Goal: Task Accomplishment & Management: Complete application form

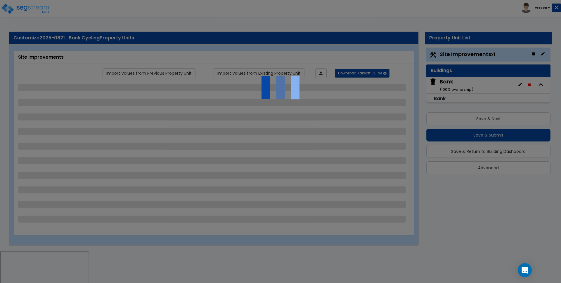
select select "2"
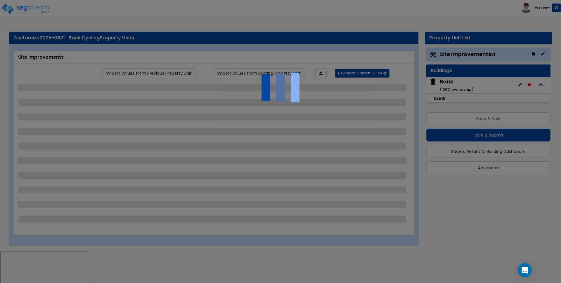
select select "1"
select select "2"
select select "1"
select select "3"
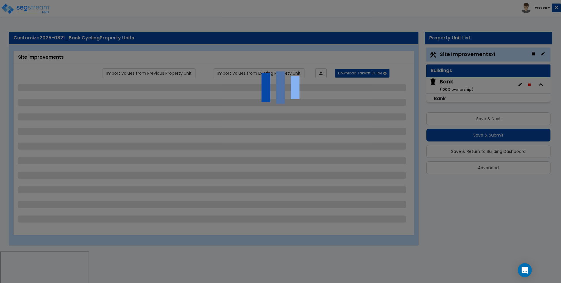
select select "1"
select select "2"
select select "1"
select select "2"
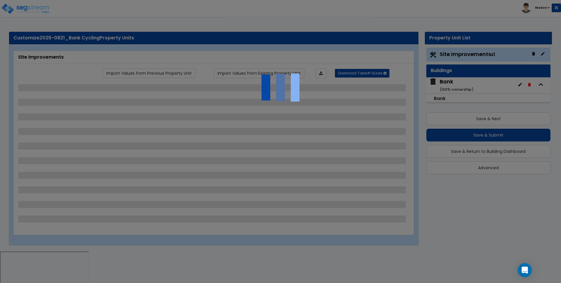
select select "3"
select select "1"
select select "2"
select select "3"
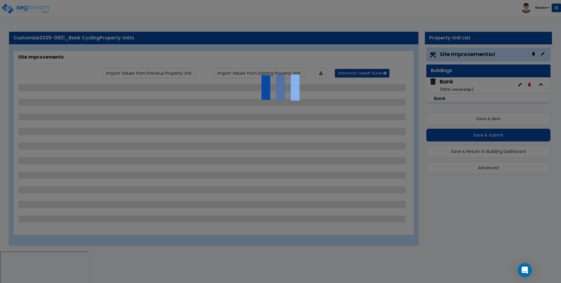
select select "3"
select select "2"
select select "3"
select select "1"
select select "2"
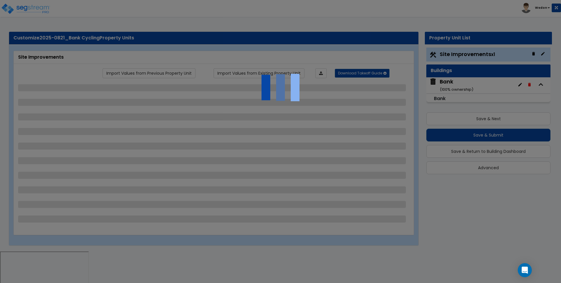
select select "3"
select select "2"
select select "1"
select select "3"
select select "2"
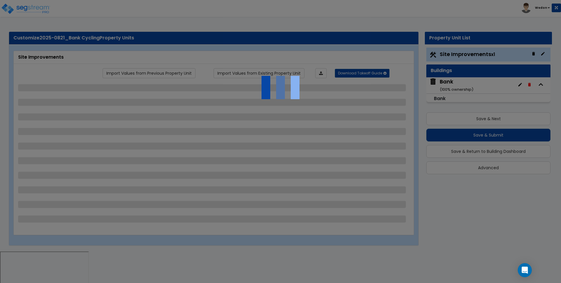
select select "2"
select select "1"
select select "2"
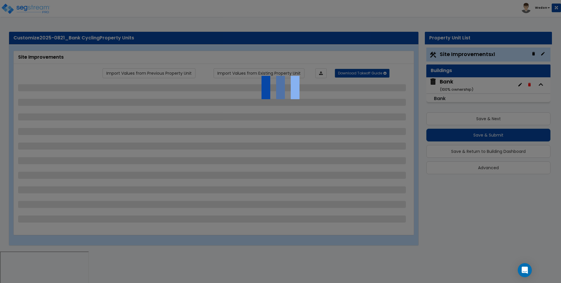
select select "3"
select select "11"
select select "12"
select select "13"
select select "2"
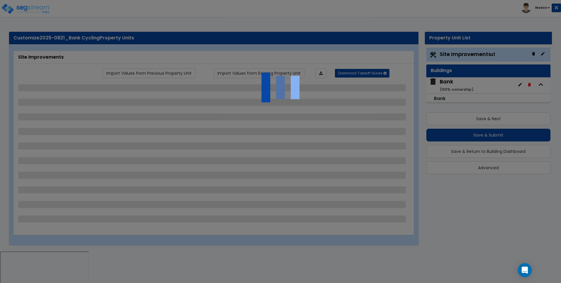
select select "1"
select select "2"
select select "1"
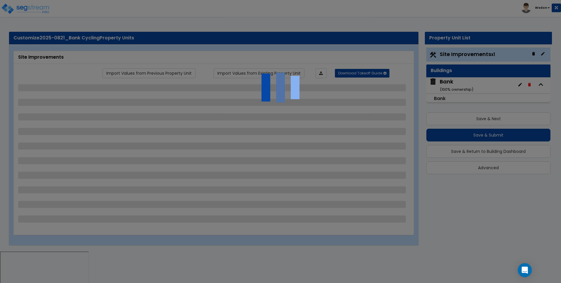
select select "1"
select select "2"
select select "1"
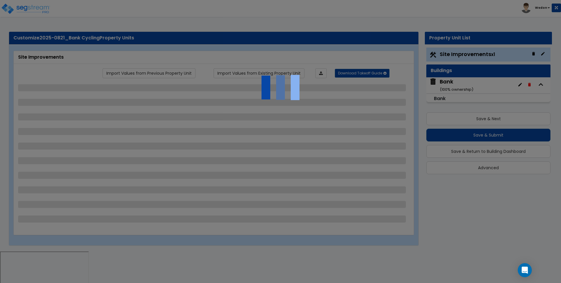
select select "2"
select select "3"
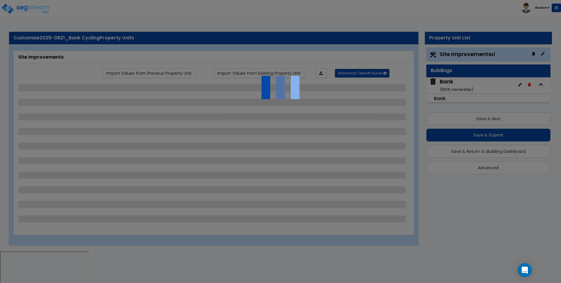
select select "1"
select select "2"
select select "3"
select select "1"
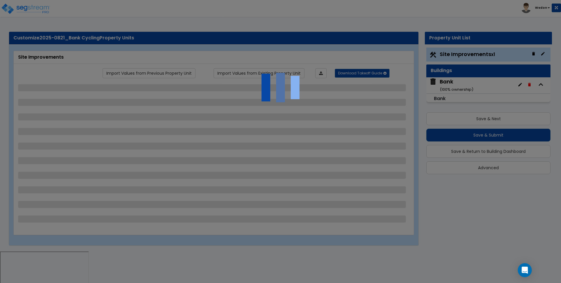
select select "2"
select select "3"
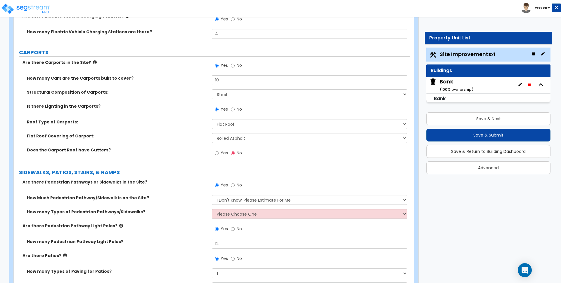
scroll to position [548, 0]
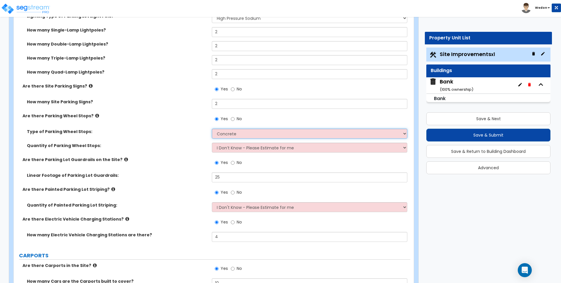
click at [254, 131] on select "Concrete Rubber/Plastic" at bounding box center [309, 134] width 195 height 10
click at [251, 133] on select "Concrete Rubber/Plastic" at bounding box center [309, 134] width 195 height 10
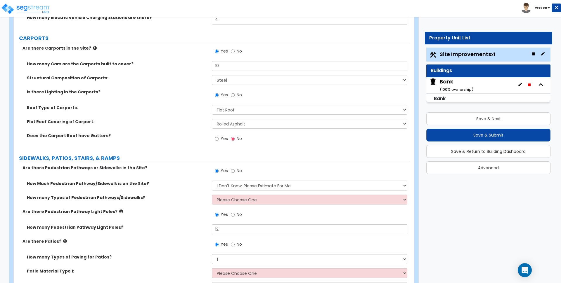
scroll to position [803, 0]
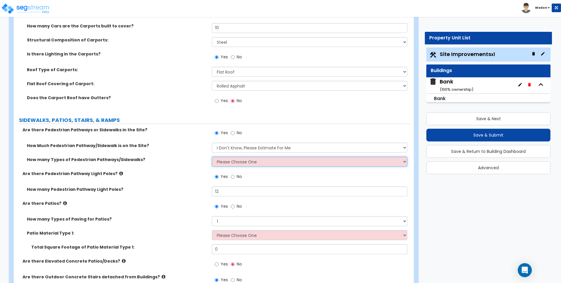
click at [274, 162] on select "Please Choose One 1 2 3" at bounding box center [309, 162] width 195 height 10
select select "3"
click at [212, 157] on select "Please Choose One 1 2 3" at bounding box center [309, 162] width 195 height 10
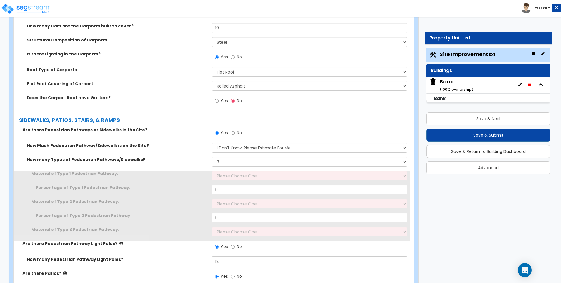
click at [180, 159] on label "How many Types of Pedestrian Pathways/Sidewalks?" at bounding box center [117, 160] width 180 height 6
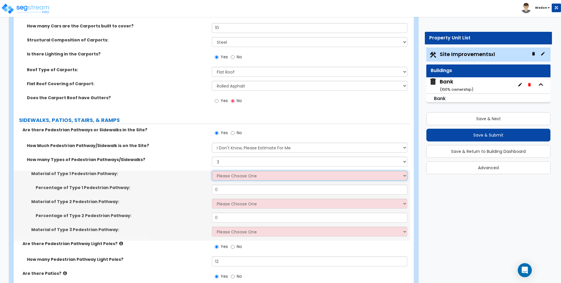
click at [242, 175] on select "Please Choose One Bare Concrete Stamped Concrete Brick Pavers Stone Pavers Wood…" at bounding box center [309, 176] width 195 height 10
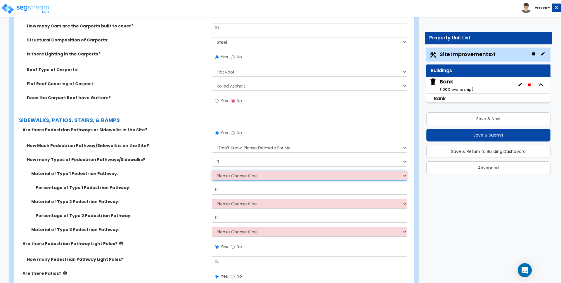
select select "1"
click at [212, 171] on select "Please Choose One Bare Concrete Stamped Concrete Brick Pavers Stone Pavers Wood…" at bounding box center [309, 176] width 195 height 10
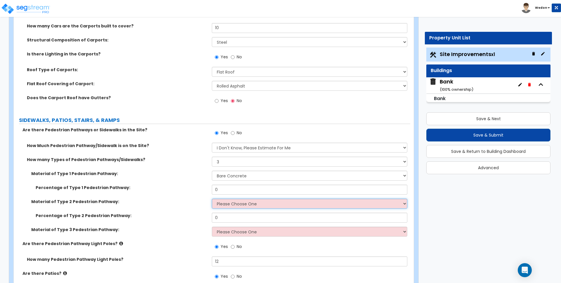
click at [245, 201] on select "Please Choose One Bare Concrete Stamped Concrete Brick Pavers Stone Pavers Wood…" at bounding box center [309, 204] width 195 height 10
select select "3"
click at [212, 199] on select "Please Choose One Bare Concrete Stamped Concrete Brick Pavers Stone Pavers Wood…" at bounding box center [309, 204] width 195 height 10
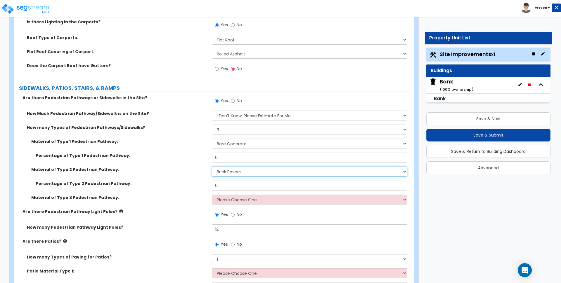
scroll to position [876, 0]
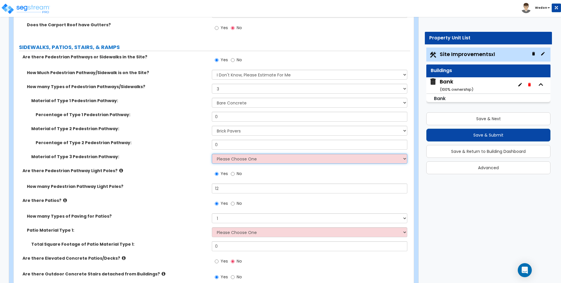
click at [239, 159] on select "Please Choose One Bare Concrete Stamped Concrete Brick Pavers Stone Pavers Wood…" at bounding box center [309, 159] width 195 height 10
click at [212, 154] on select "Please Choose One Bare Concrete Stamped Concrete Brick Pavers Stone Pavers Wood…" at bounding box center [309, 159] width 195 height 10
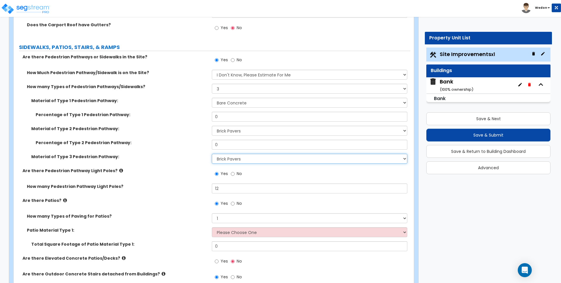
click at [254, 162] on select "Please Choose One Bare Concrete Stamped Concrete Brick Pavers Stone Pavers Wood…" at bounding box center [309, 159] width 195 height 10
select select "5"
click at [212, 154] on select "Please Choose One Bare Concrete Stamped Concrete Brick Pavers Stone Pavers Wood…" at bounding box center [309, 159] width 195 height 10
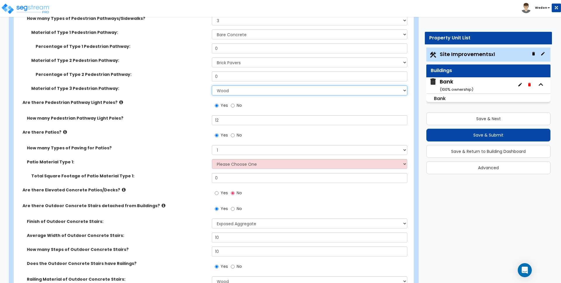
scroll to position [949, 0]
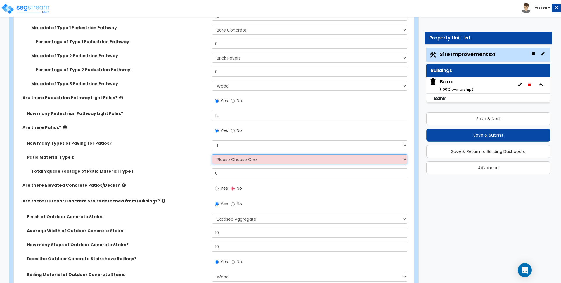
click at [242, 159] on select "Please Choose One Bare Concrete Stamped Concrete Brick Pavers Stone Pavers Tile…" at bounding box center [309, 159] width 195 height 10
select select "5"
click at [212, 154] on select "Please Choose One Bare Concrete Stamped Concrete Brick Pavers Stone Pavers Tile…" at bounding box center [309, 159] width 195 height 10
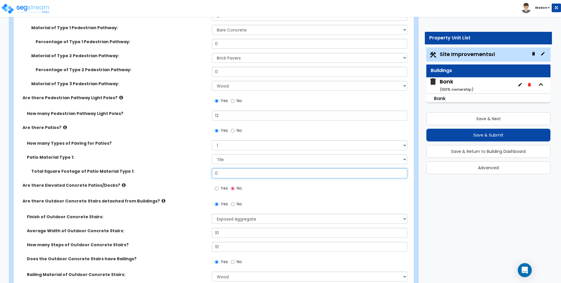
click at [242, 171] on input "0" at bounding box center [309, 173] width 195 height 10
type input "100"
click at [223, 186] on span "Yes" at bounding box center [223, 188] width 7 height 6
click at [218, 186] on input "Yes" at bounding box center [217, 188] width 4 height 6
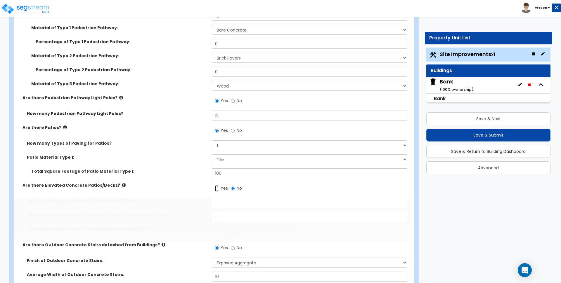
radio input "true"
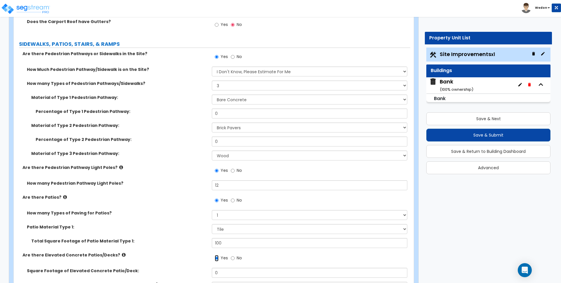
scroll to position [876, 0]
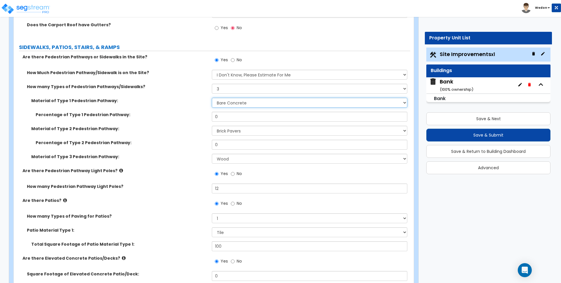
click at [232, 107] on select "Please Choose One Bare Concrete Stamped Concrete Brick Pavers Stone Pavers Wood…" at bounding box center [309, 103] width 195 height 10
click at [154, 96] on div "How many Types of Pedestrian Pathways/Sidewalks? Please Choose One 1 2 3" at bounding box center [212, 91] width 396 height 14
click at [238, 114] on input "0" at bounding box center [309, 117] width 195 height 10
drag, startPoint x: 225, startPoint y: 119, endPoint x: 150, endPoint y: 112, distance: 76.3
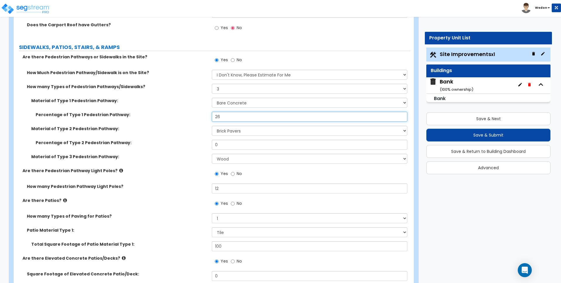
click at [152, 112] on div "Percentage of Type 1 Pedestrian Pathway: 26" at bounding box center [212, 119] width 396 height 14
type input "25"
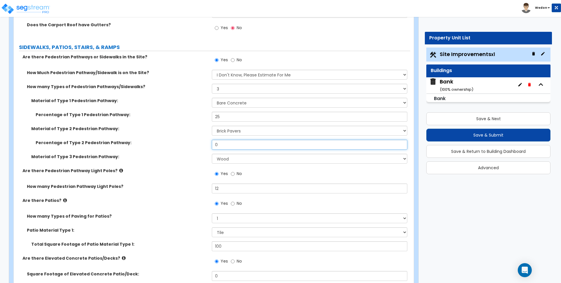
drag, startPoint x: 189, startPoint y: 146, endPoint x: 170, endPoint y: 147, distance: 18.7
click at [171, 147] on div "Percentage of Type 2 Pedestrian Pathway: 0" at bounding box center [212, 147] width 396 height 14
type input "25"
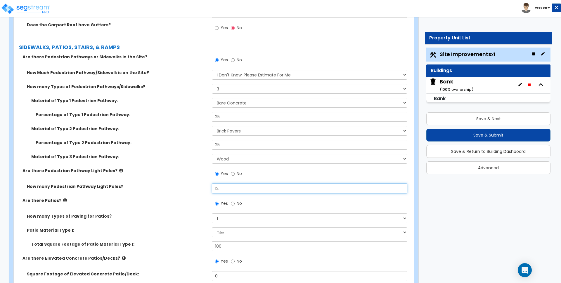
drag, startPoint x: 203, startPoint y: 190, endPoint x: 177, endPoint y: 191, distance: 25.7
click at [179, 191] on div "How many Pedestrian Pathway Light Poles? 12" at bounding box center [212, 191] width 396 height 14
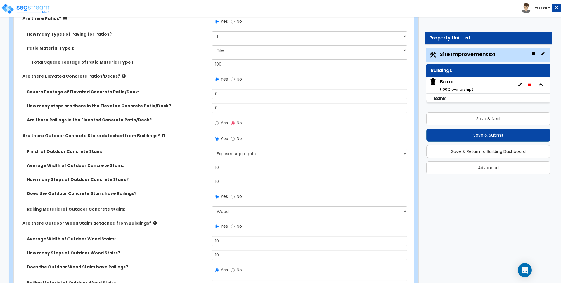
scroll to position [1059, 0]
click at [167, 117] on label "Are there Railings in the Elevated Concrete Patio/Deck?" at bounding box center [117, 120] width 180 height 6
click at [229, 94] on input "0" at bounding box center [309, 94] width 195 height 10
click at [228, 94] on input "0" at bounding box center [309, 94] width 195 height 10
drag, startPoint x: 228, startPoint y: 94, endPoint x: 232, endPoint y: 93, distance: 4.7
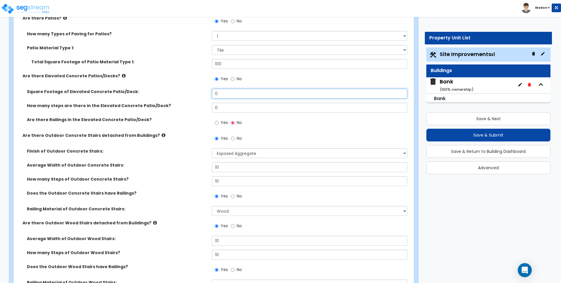
click at [229, 94] on input "0" at bounding box center [309, 94] width 195 height 10
click at [220, 124] on label "Yes" at bounding box center [221, 124] width 13 height 10
click at [218, 124] on input "Yes" at bounding box center [217, 123] width 4 height 6
radio input "true"
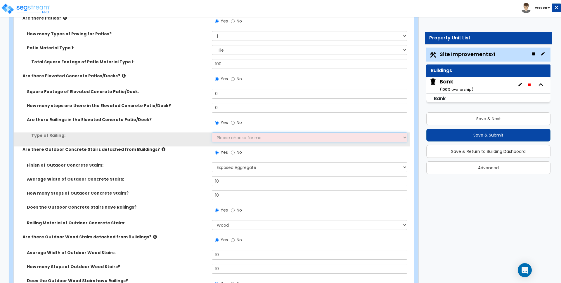
click at [230, 136] on select "Please choose for me Steel Aluminum Wood" at bounding box center [309, 138] width 195 height 10
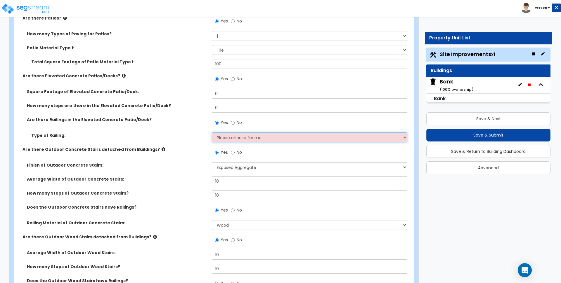
select select "2"
click at [212, 133] on select "Please choose for me Steel Aluminum Wood" at bounding box center [309, 138] width 195 height 10
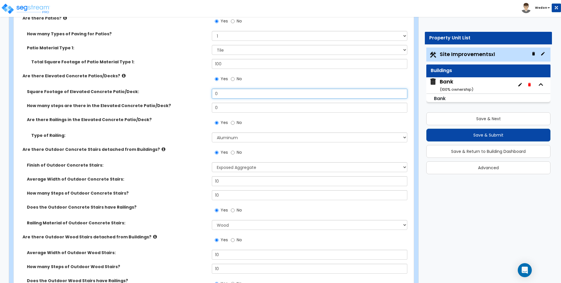
click at [228, 94] on input "0" at bounding box center [309, 94] width 195 height 10
click at [227, 94] on input "0" at bounding box center [309, 94] width 195 height 10
type input "25"
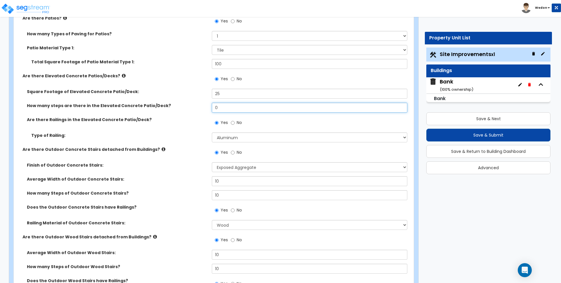
click at [238, 108] on input "0" at bounding box center [309, 108] width 195 height 10
type input "5"
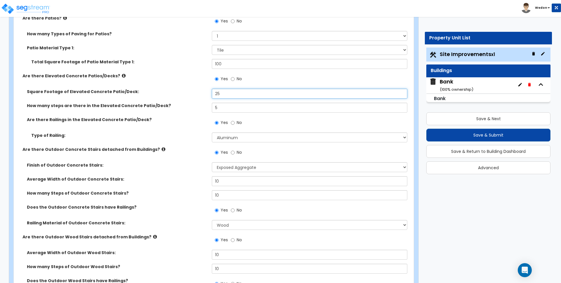
click at [235, 89] on input "25" at bounding box center [309, 94] width 195 height 10
type input "2"
type input "100"
click at [196, 110] on div "How many steps are there in the Elevated Concrete Patio/Deck? 5" at bounding box center [212, 110] width 396 height 14
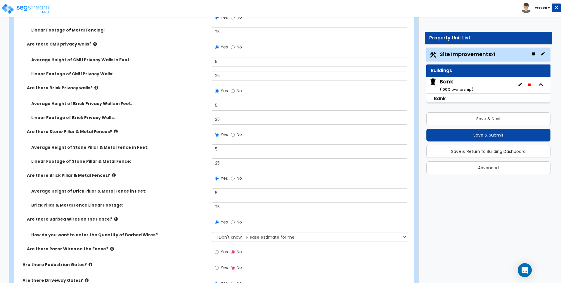
scroll to position [1679, 0]
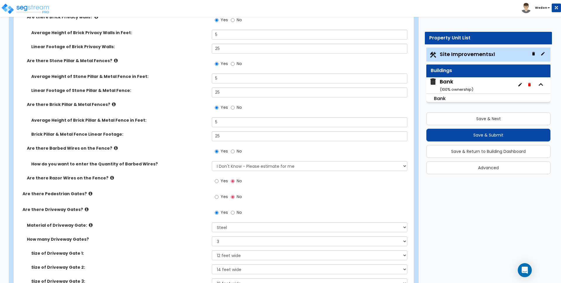
click at [222, 194] on span "Yes" at bounding box center [223, 197] width 7 height 6
click at [218, 194] on input "Yes" at bounding box center [217, 197] width 4 height 6
radio input "true"
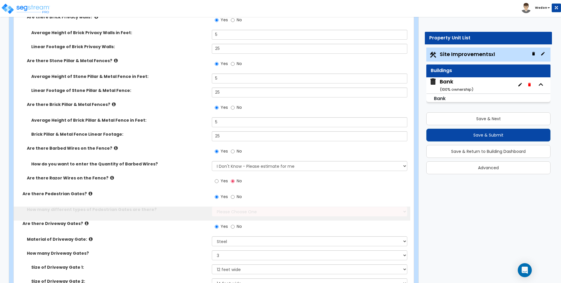
click at [225, 181] on span "Yes" at bounding box center [223, 181] width 7 height 6
click at [218, 181] on input "Yes" at bounding box center [217, 181] width 4 height 6
radio input "true"
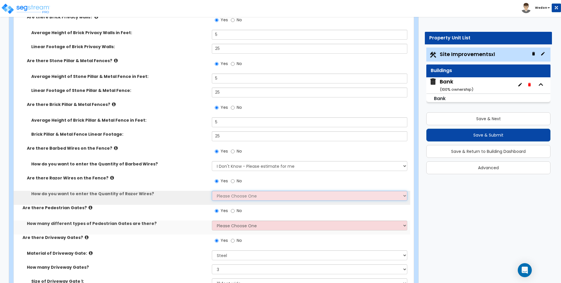
click at [260, 198] on select "Please Choose One Enter Linear Footage Enter Percentage I Don't Know - Please e…" at bounding box center [309, 196] width 195 height 10
select select "1"
click at [212, 191] on select "Please Choose One Enter Linear Footage Enter Percentage I Don't Know - Please e…" at bounding box center [309, 196] width 195 height 10
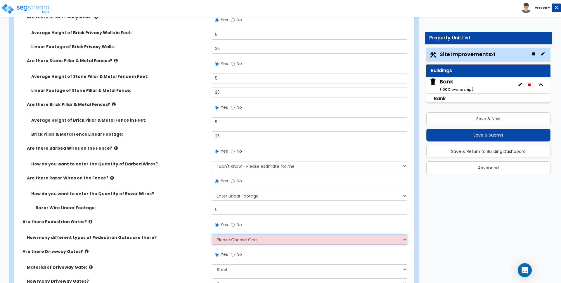
click at [242, 240] on select "Please Choose One 1 2 3" at bounding box center [309, 240] width 195 height 10
select select "3"
click at [212, 235] on select "Please Choose One 1 2 3" at bounding box center [309, 240] width 195 height 10
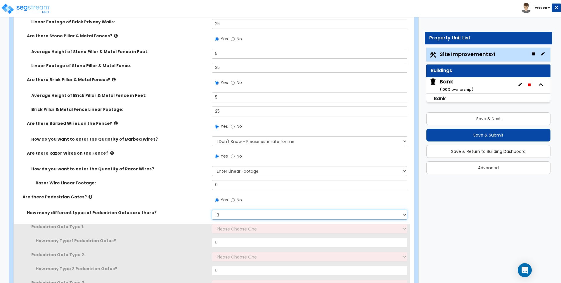
scroll to position [1825, 0]
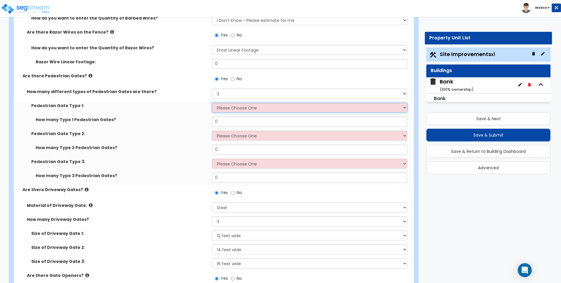
click at [232, 105] on select "Please Choose One Chain Link, 3 ft Height Chain Link, 4 ft Height Chain Link, 6…" at bounding box center [309, 108] width 195 height 10
select select "1"
click at [212, 103] on select "Please Choose One Chain Link, 3 ft Height Chain Link, 4 ft Height Chain Link, 6…" at bounding box center [309, 108] width 195 height 10
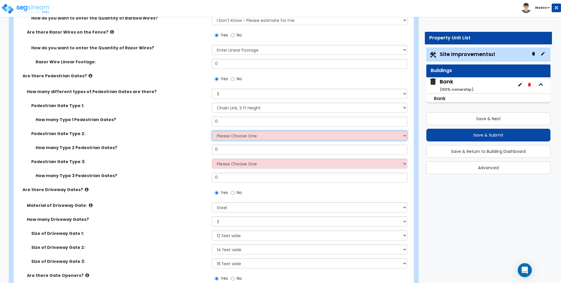
click at [232, 135] on select "Please Choose One Chain Link, 3 ft Height Chain Link, 4 ft Height Chain Link, 6…" at bounding box center [309, 136] width 195 height 10
select select "3"
click at [212, 131] on select "Please Choose One Chain Link, 3 ft Height Chain Link, 4 ft Height Chain Link, 6…" at bounding box center [309, 136] width 195 height 10
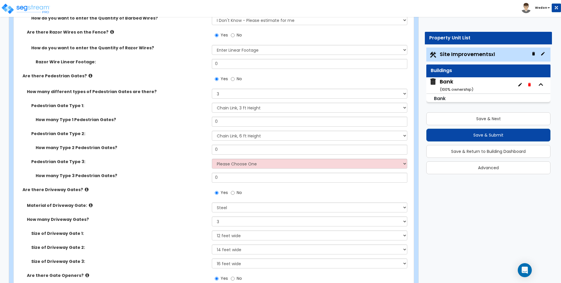
click at [241, 168] on div "Pedestrian Gate Type 3: Please Choose One Chain Link, 3 ft Height Chain Link, 4…" at bounding box center [212, 166] width 396 height 14
click at [269, 165] on select "Please Choose One Chain Link, 3 ft Height Chain Link, 4 ft Height Chain Link, 6…" at bounding box center [309, 164] width 195 height 10
select select "9"
click at [212, 159] on select "Please Choose One Chain Link, 3 ft Height Chain Link, 4 ft Height Chain Link, 6…" at bounding box center [309, 164] width 195 height 10
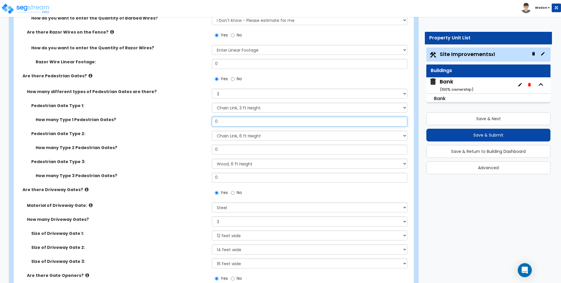
click at [229, 125] on input "0" at bounding box center [309, 122] width 195 height 10
click at [229, 124] on input "0" at bounding box center [309, 122] width 195 height 10
type input "4"
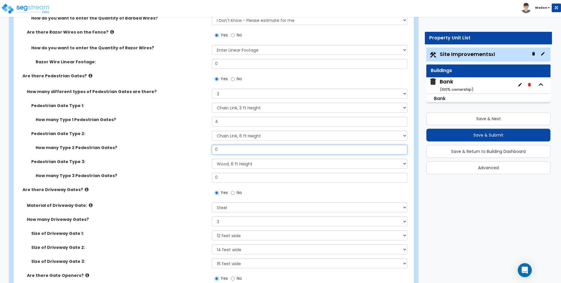
click at [223, 150] on input "0" at bounding box center [309, 150] width 195 height 10
type input "3"
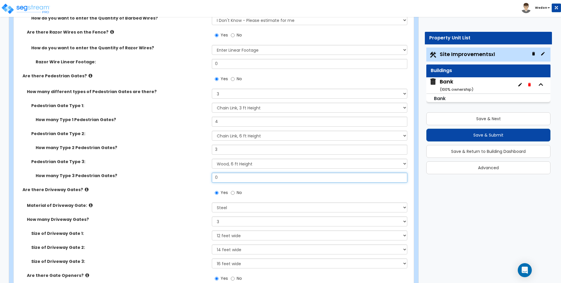
click at [232, 175] on input "0" at bounding box center [309, 178] width 195 height 10
type input "2"
click at [169, 163] on label "Pedestrian Gate Type 3:" at bounding box center [119, 162] width 176 height 6
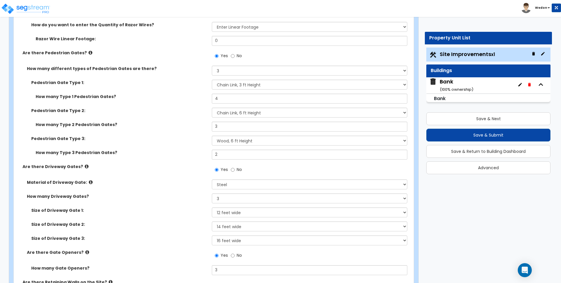
scroll to position [1898, 0]
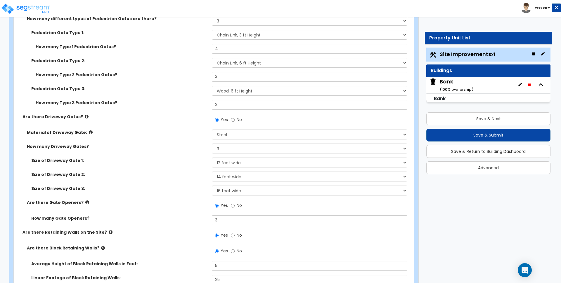
click at [165, 153] on div "How many Driveway Gates? Please Choose One 1 2 3" at bounding box center [212, 151] width 396 height 14
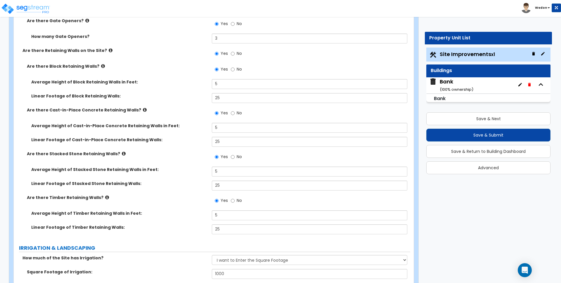
scroll to position [2154, 0]
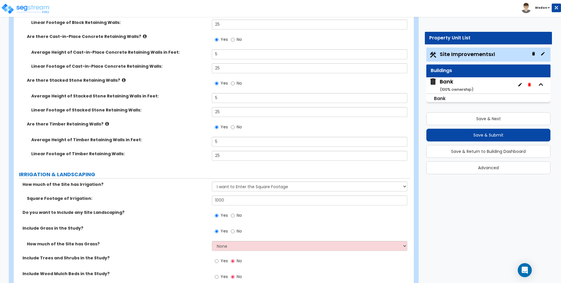
click at [278, 240] on div "Yes No" at bounding box center [311, 233] width 198 height 16
click at [278, 242] on select "None I want to Enter an Approximate Percentage I want to Enter the Square Foota…" at bounding box center [309, 246] width 195 height 10
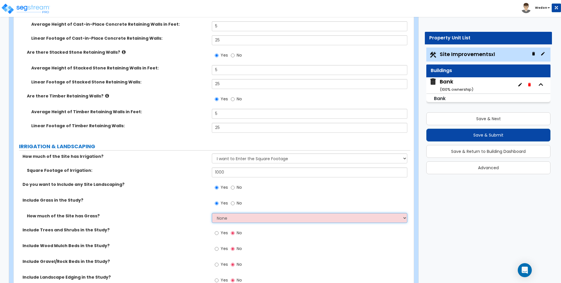
scroll to position [2336, 0]
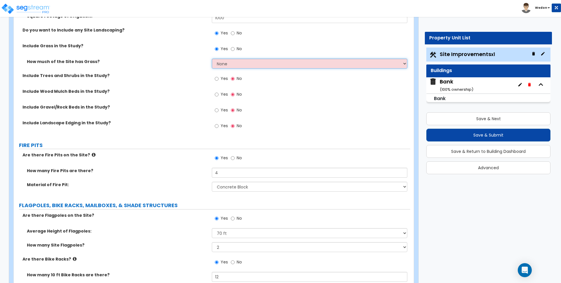
click at [290, 65] on select "None I want to Enter an Approximate Percentage I want to Enter the Square Foota…" at bounding box center [309, 64] width 195 height 10
click at [274, 98] on div "Yes No" at bounding box center [311, 96] width 198 height 16
click at [280, 64] on select "None I want to Enter an Approximate Percentage I want to Enter the Square Foota…" at bounding box center [309, 64] width 195 height 10
select select "2"
click at [212, 59] on select "None I want to Enter an Approximate Percentage I want to Enter the Square Foota…" at bounding box center [309, 64] width 195 height 10
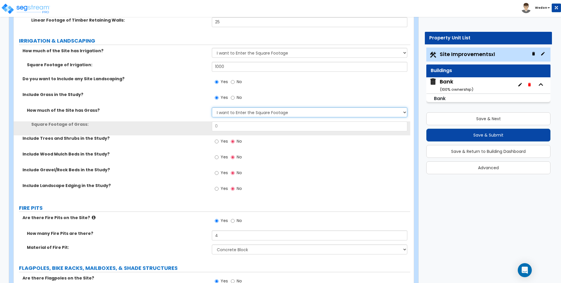
scroll to position [2263, 0]
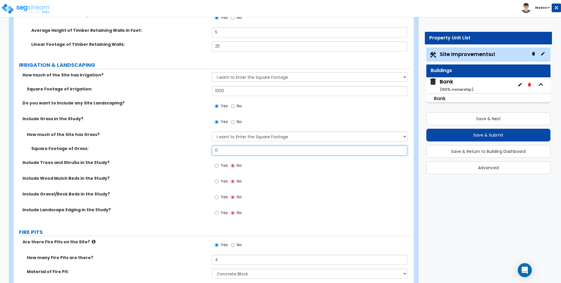
click at [228, 151] on input "0" at bounding box center [309, 151] width 195 height 10
click at [220, 164] on span "Yes" at bounding box center [223, 166] width 7 height 6
click at [218, 164] on input "Yes" at bounding box center [217, 166] width 4 height 6
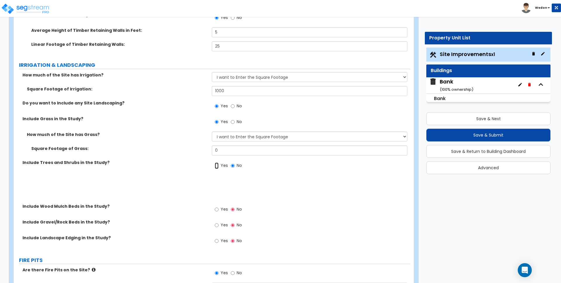
radio input "true"
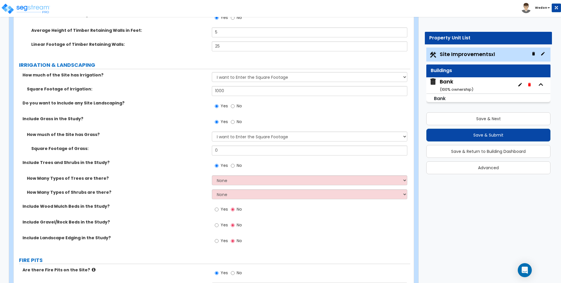
click at [236, 119] on label "No" at bounding box center [236, 123] width 11 height 10
click at [234, 119] on input "No" at bounding box center [233, 122] width 4 height 6
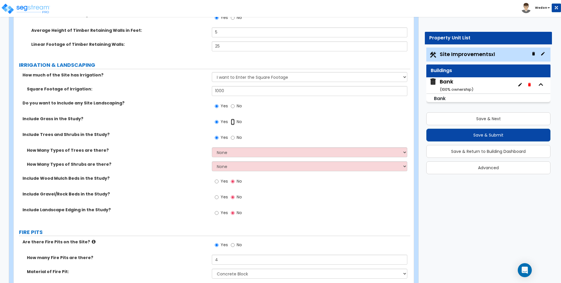
radio input "false"
radio input "true"
click at [215, 115] on div "Yes No" at bounding box center [311, 108] width 198 height 16
click at [222, 124] on span "Yes" at bounding box center [223, 122] width 7 height 6
click at [218, 124] on input "Yes" at bounding box center [217, 122] width 4 height 6
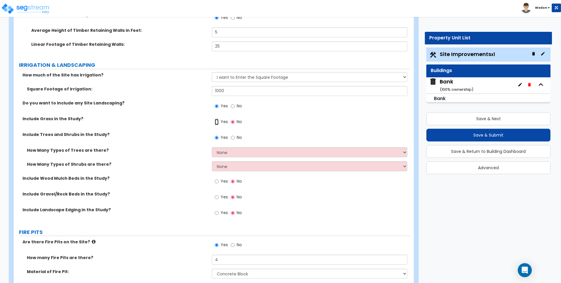
radio input "true"
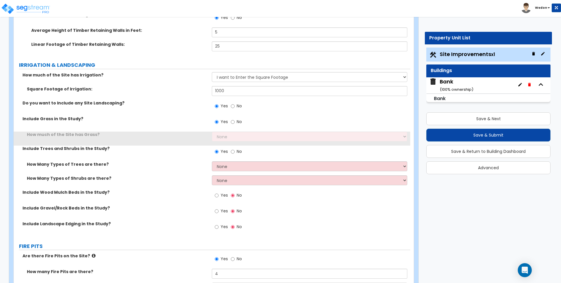
click at [234, 108] on label "No" at bounding box center [236, 107] width 11 height 10
click at [234, 108] on input "No" at bounding box center [233, 106] width 4 height 6
radio input "false"
radio input "true"
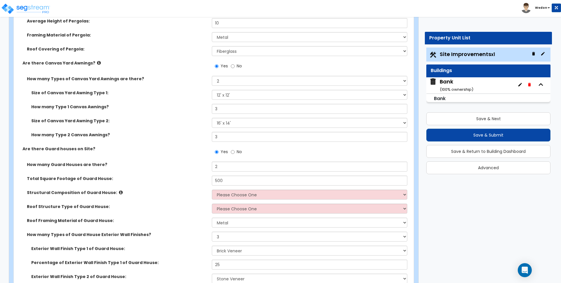
scroll to position [2592, 0]
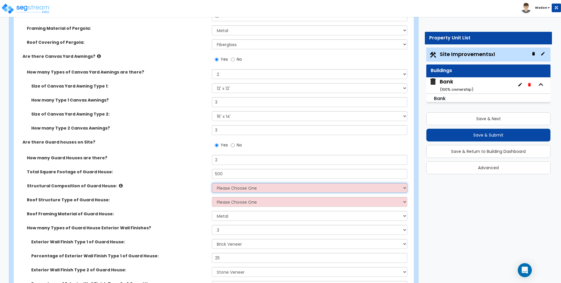
drag, startPoint x: 230, startPoint y: 188, endPoint x: 230, endPoint y: 185, distance: 3.8
click at [230, 188] on select "Please Choose One Brick Masonry CMU Masonry Wood Stud Metal Stud" at bounding box center [309, 188] width 195 height 10
select select "5"
click at [212, 183] on select "Please Choose One Brick Masonry CMU Masonry Wood Stud Metal Stud" at bounding box center [309, 188] width 195 height 10
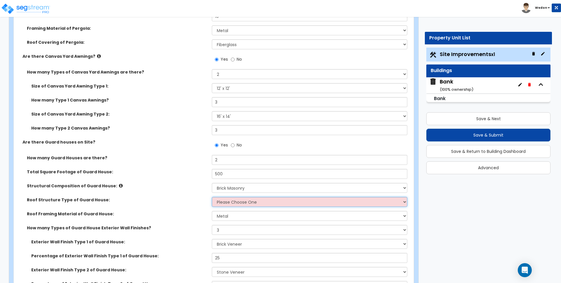
click at [244, 206] on select "Please Choose One Gabled Roof Flat Roof" at bounding box center [309, 202] width 195 height 10
select select "1"
click at [212, 197] on select "Please Choose One Gabled Roof Flat Roof" at bounding box center [309, 202] width 195 height 10
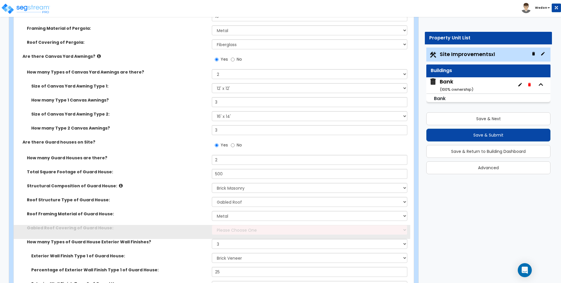
click at [185, 201] on label "Roof Structure Type of Guard House:" at bounding box center [117, 200] width 180 height 6
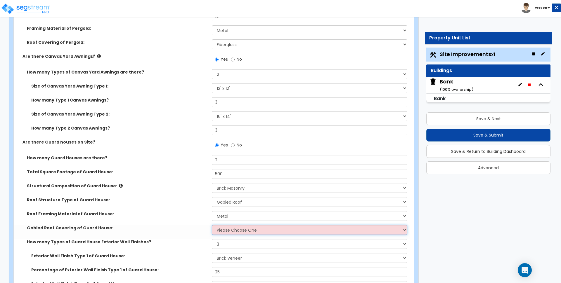
drag, startPoint x: 246, startPoint y: 231, endPoint x: 262, endPoint y: 231, distance: 15.8
click at [246, 231] on select "Please Choose One Asphalt Shingle Clay Tile Wood Shingle Metal Shingle Standing…" at bounding box center [309, 230] width 195 height 10
select select "3"
click at [212, 225] on select "Please Choose One Asphalt Shingle Clay Tile Wood Shingle Metal Shingle Standing…" at bounding box center [309, 230] width 195 height 10
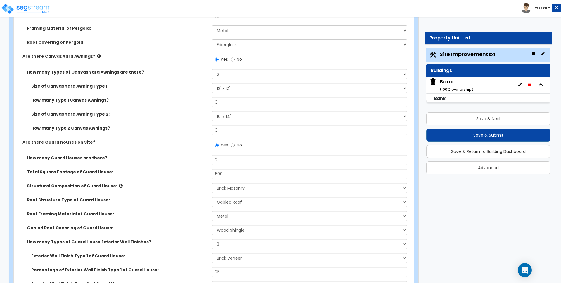
click at [170, 197] on div "Structural Composition of Guard House: Please Choose One Brick Masonry CMU Maso…" at bounding box center [212, 190] width 396 height 14
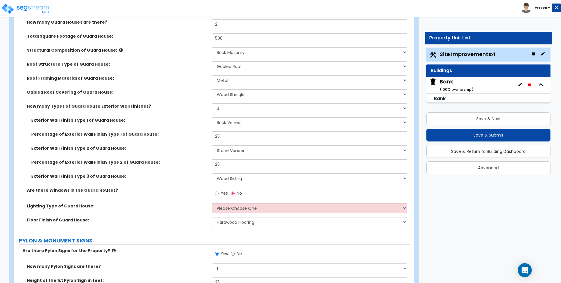
scroll to position [2738, 0]
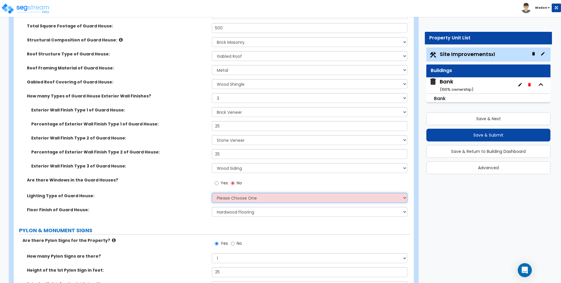
drag, startPoint x: 232, startPoint y: 197, endPoint x: 240, endPoint y: 195, distance: 8.1
click at [232, 197] on select "Please Choose One LED Surface-Mounted LED Recessed Fluorescent Surface-Mounted …" at bounding box center [309, 198] width 195 height 10
select select "2"
click at [212, 193] on select "Please Choose One LED Surface-Mounted LED Recessed Fluorescent Surface-Mounted …" at bounding box center [309, 198] width 195 height 10
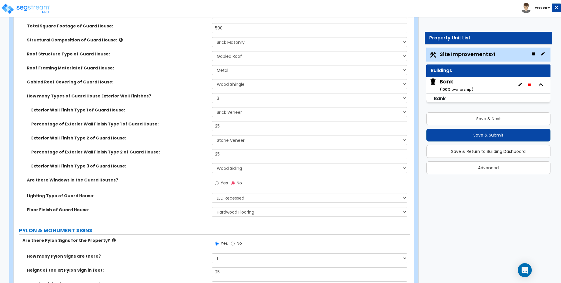
click at [183, 208] on label "Floor Finish of Guard House:" at bounding box center [117, 210] width 180 height 6
click at [218, 183] on input "Yes" at bounding box center [217, 183] width 4 height 6
radio input "true"
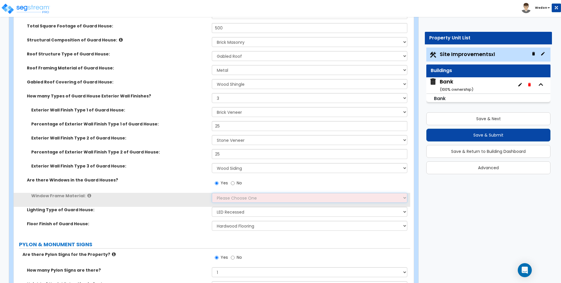
click at [233, 200] on select "Please Choose One Vinyl Aluminum Wood" at bounding box center [309, 198] width 195 height 10
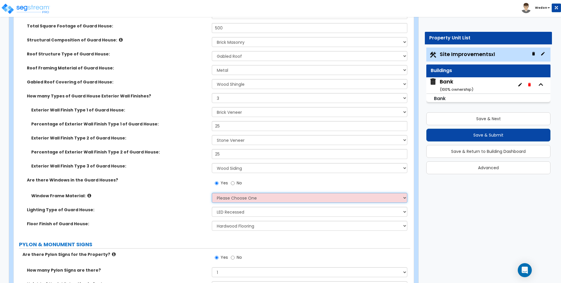
select select "2"
click at [212, 193] on select "Please Choose One Vinyl Aluminum Wood" at bounding box center [309, 198] width 195 height 10
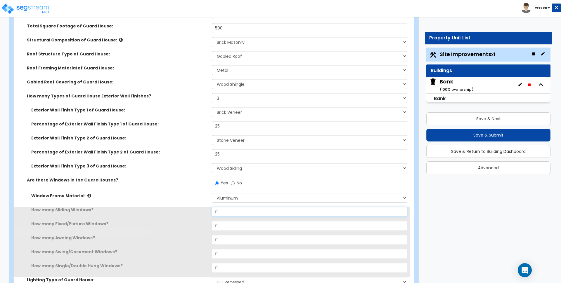
click at [228, 209] on input "0" at bounding box center [309, 212] width 195 height 10
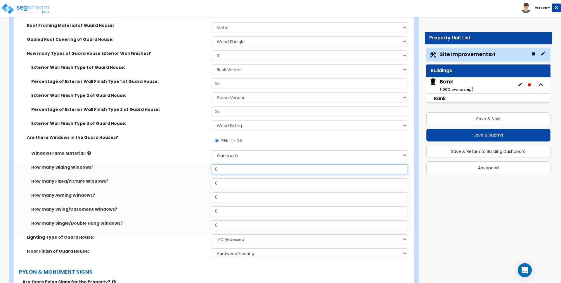
scroll to position [2847, 0]
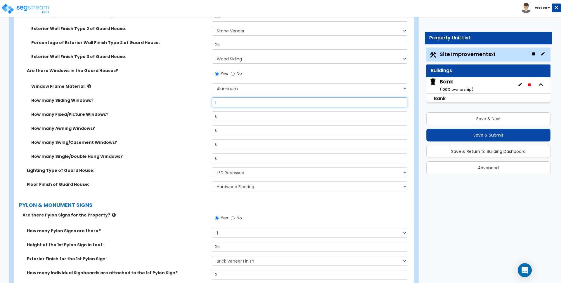
type input "1"
click at [226, 115] on input "0" at bounding box center [309, 117] width 195 height 10
type input "1"
click at [227, 136] on div "How many Awning Windows? 0" at bounding box center [212, 133] width 396 height 14
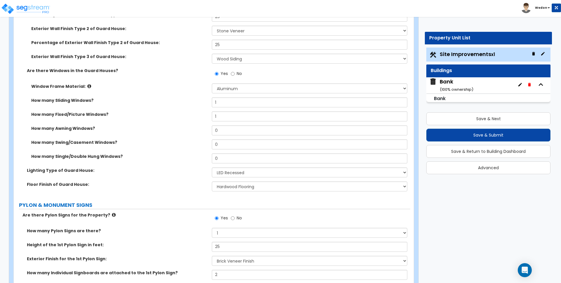
click at [227, 136] on div "How many Awning Windows? 0" at bounding box center [212, 133] width 396 height 14
click at [228, 129] on input "0" at bounding box center [309, 131] width 195 height 10
type input "1"
click at [227, 145] on input "0" at bounding box center [309, 145] width 195 height 10
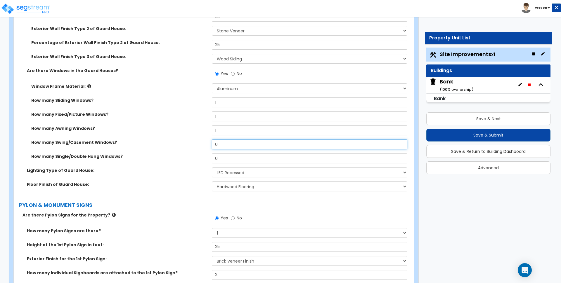
click at [227, 145] on input "0" at bounding box center [309, 145] width 195 height 10
type input "1"
click at [229, 158] on input "0" at bounding box center [309, 159] width 195 height 10
type input "1"
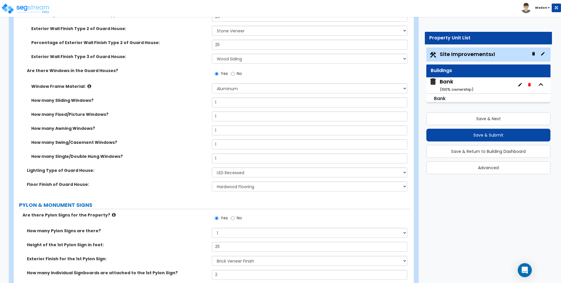
click at [168, 149] on div "How many Swing/Casement Windows? 1" at bounding box center [212, 147] width 396 height 14
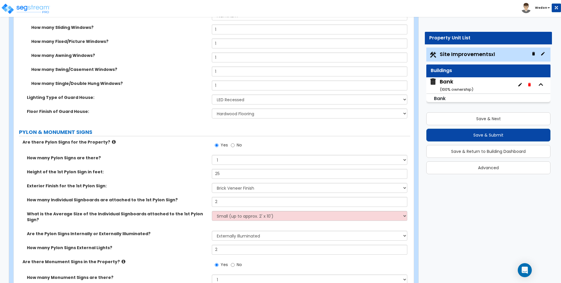
click at [173, 140] on label "Are there Pylon Signs for the Property?" at bounding box center [114, 142] width 185 height 6
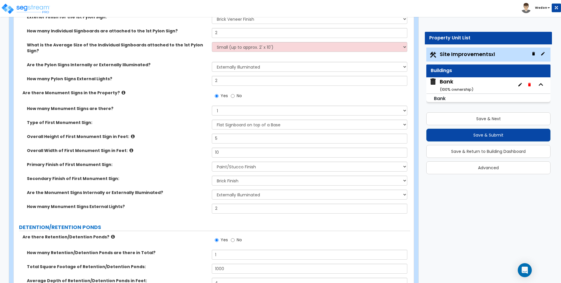
click at [192, 162] on div "Primary Finish of First Monument Sign: None Paint/Stucco Finish Brick Finish St…" at bounding box center [212, 169] width 396 height 14
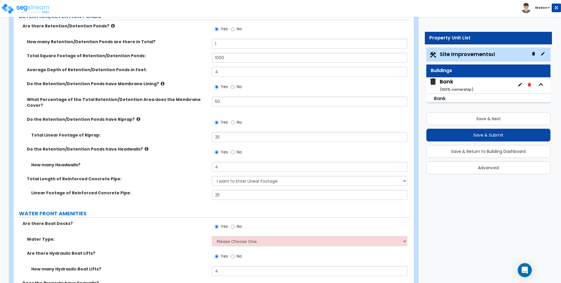
scroll to position [3322, 0]
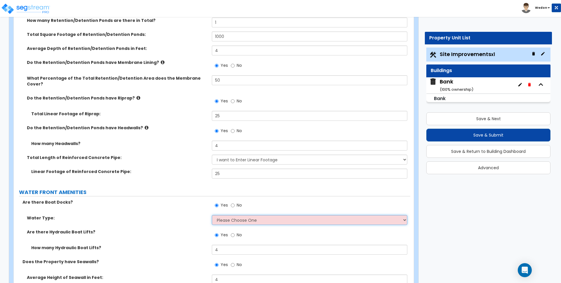
click at [279, 215] on select "Please Choose One Freshwater Saltwater" at bounding box center [309, 220] width 195 height 10
select select "1"
click at [212, 215] on select "Please Choose One Freshwater Saltwater" at bounding box center [309, 220] width 195 height 10
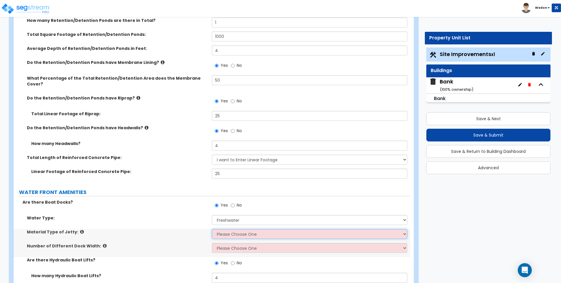
click at [255, 229] on select "Please Choose One Galvanized Steel Frame and Wood Deck Treated Wood Frame and W…" at bounding box center [309, 234] width 195 height 10
select select "1"
click at [212, 229] on select "Please Choose One Galvanized Steel Frame and Wood Deck Treated Wood Frame and W…" at bounding box center [309, 234] width 195 height 10
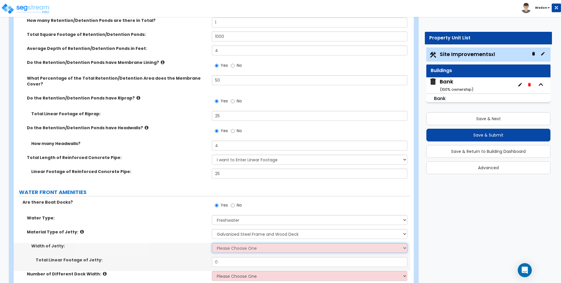
click at [257, 243] on select "Please Choose One 3 feet 4 feet 8 feet" at bounding box center [309, 248] width 195 height 10
select select "1"
click at [212, 243] on select "Please Choose One 3 feet 4 feet 8 feet" at bounding box center [309, 248] width 195 height 10
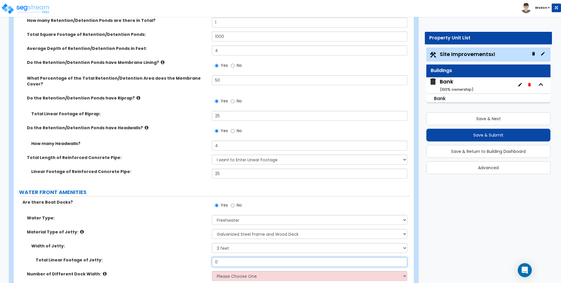
click at [238, 257] on input "0" at bounding box center [309, 262] width 195 height 10
click at [239, 257] on input "0" at bounding box center [309, 262] width 195 height 10
type input "12"
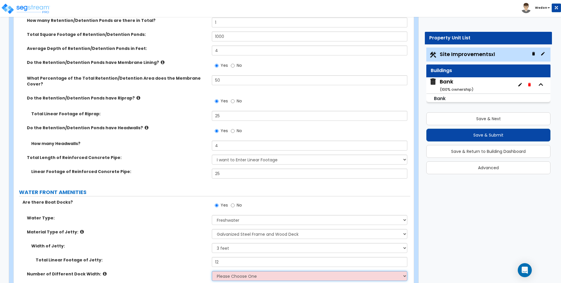
click at [235, 271] on select "Please Choose One 1 2 3" at bounding box center [309, 276] width 195 height 10
select select "3"
click at [212, 271] on select "Please Choose One 1 2 3" at bounding box center [309, 276] width 195 height 10
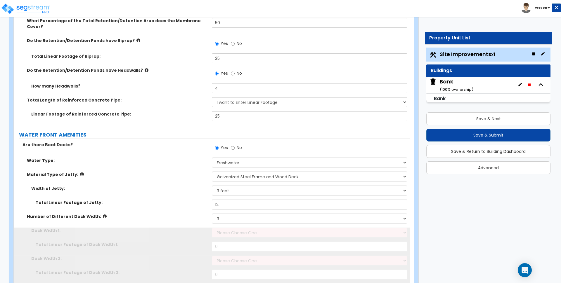
click at [182, 242] on div "Total Linear Footage of Dock Width 1: 0" at bounding box center [212, 249] width 396 height 14
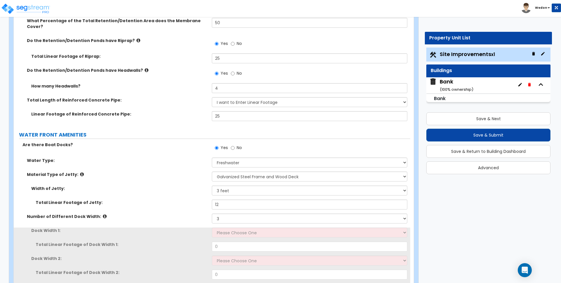
scroll to position [3431, 0]
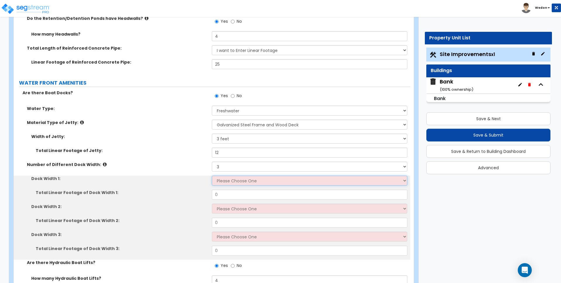
click at [249, 176] on select "Please Choose One 5 feet 6 feet 8 feet" at bounding box center [309, 181] width 195 height 10
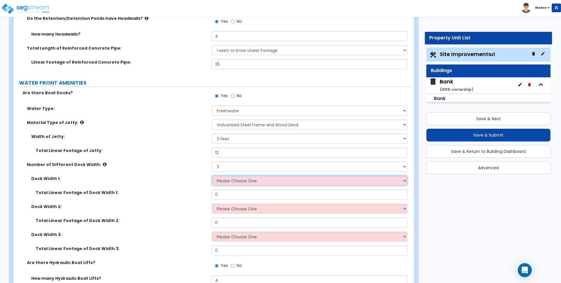
select select "1"
click at [212, 176] on select "Please Choose One 5 feet 6 feet 8 feet" at bounding box center [309, 181] width 195 height 10
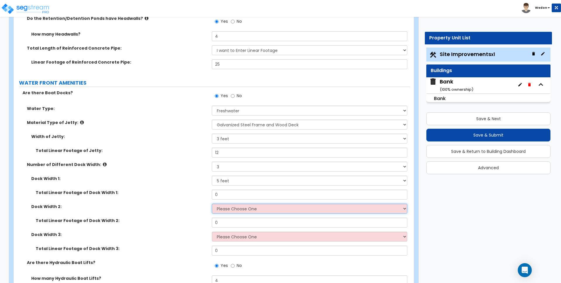
click at [253, 204] on select "Please Choose One 5 feet 6 feet 8 feet" at bounding box center [309, 209] width 195 height 10
select select "2"
click at [212, 204] on select "Please Choose One 5 feet 6 feet 8 feet" at bounding box center [309, 209] width 195 height 10
click at [232, 232] on div "Dock Width 3: Please Choose One 5 feet 6 feet 8 feet" at bounding box center [212, 239] width 396 height 14
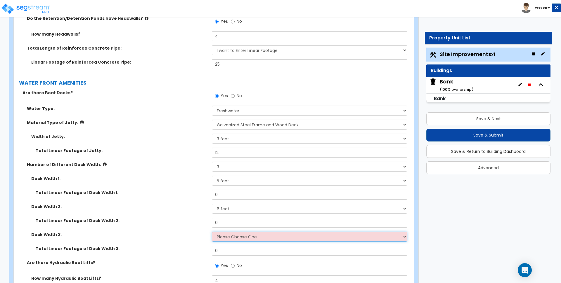
click at [232, 232] on select "Please Choose One 5 feet 6 feet 8 feet" at bounding box center [309, 237] width 195 height 10
select select "3"
click at [212, 232] on select "Please Choose One 5 feet 6 feet 8 feet" at bounding box center [309, 237] width 195 height 10
click at [154, 218] on div "Total Linear Footage of Dock Width 2: 0" at bounding box center [212, 225] width 396 height 14
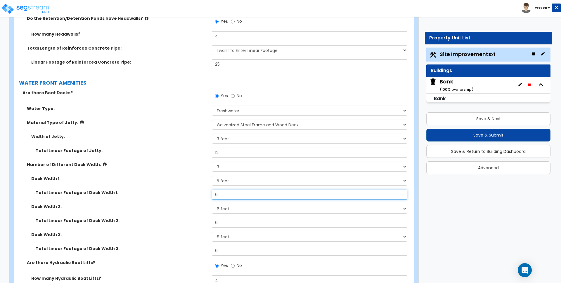
click at [235, 190] on input "0" at bounding box center [309, 195] width 195 height 10
type input "12"
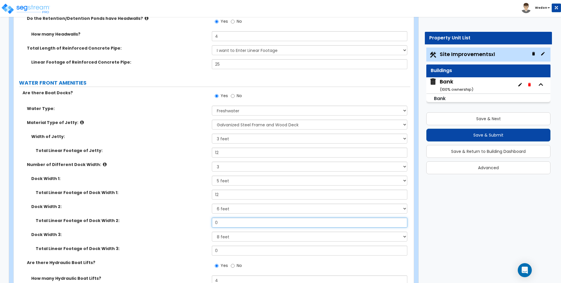
click at [230, 218] on input "0" at bounding box center [309, 223] width 195 height 10
type input "12"
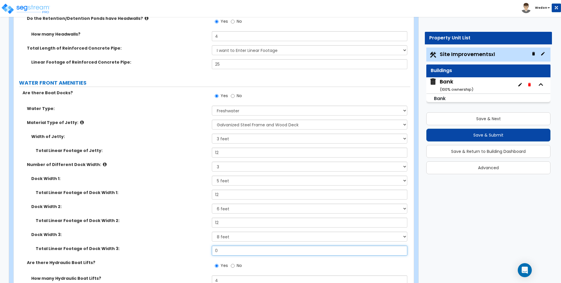
click at [229, 246] on input "0" at bounding box center [309, 251] width 195 height 10
type input "12"
click at [154, 204] on div "Dock Width 2: Please Choose One 5 feet 6 feet 8 feet" at bounding box center [212, 211] width 396 height 14
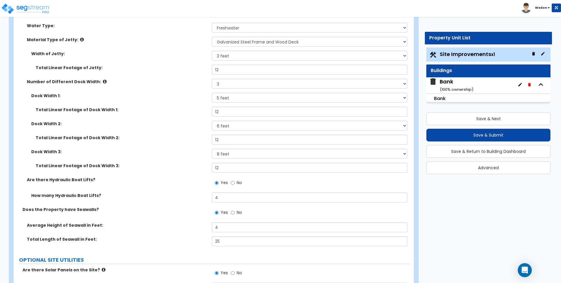
scroll to position [3577, 0]
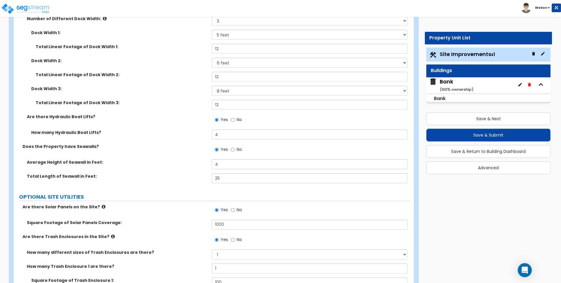
click at [141, 147] on div "Does the Property have Seawalls? Yes No" at bounding box center [212, 152] width 396 height 16
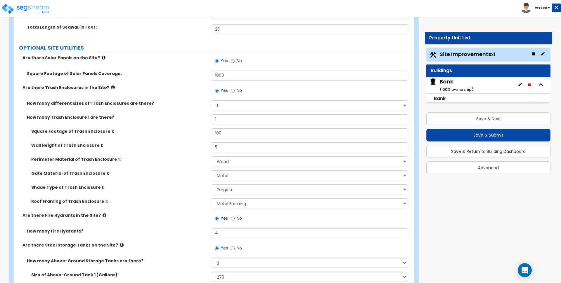
scroll to position [3829, 0]
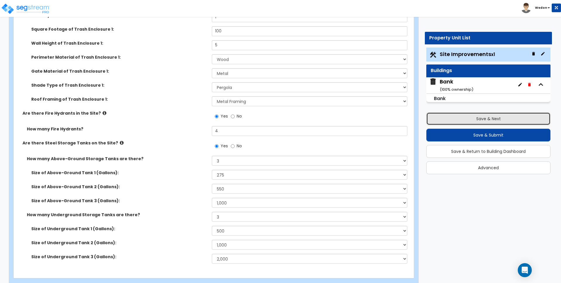
click at [466, 121] on button "Save & Next" at bounding box center [488, 118] width 124 height 13
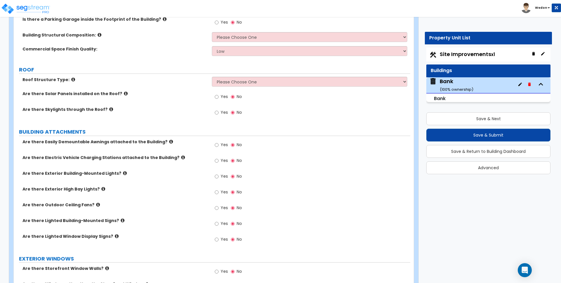
scroll to position [0, 0]
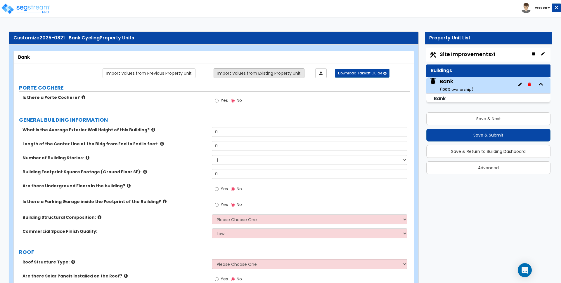
click at [252, 70] on link "Import Values from Existing Property Unit" at bounding box center [258, 73] width 91 height 10
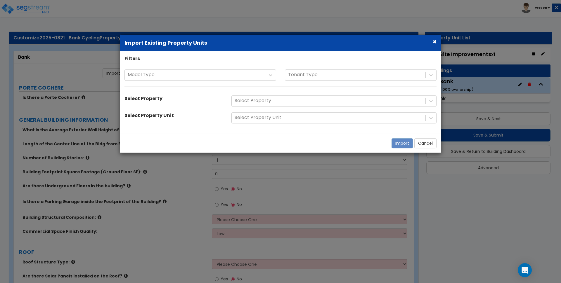
click at [293, 101] on div at bounding box center [328, 101] width 188 height 8
click at [336, 101] on div at bounding box center [328, 101] width 188 height 8
click at [310, 90] on div "Model Type Tenant Type" at bounding box center [280, 80] width 321 height 23
click at [426, 143] on button "Cancel" at bounding box center [425, 143] width 22 height 10
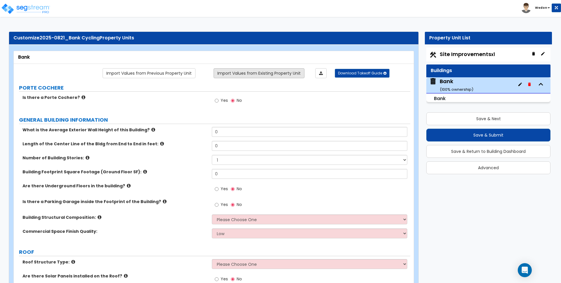
click at [273, 73] on link "Import Values from Existing Property Unit" at bounding box center [258, 73] width 91 height 10
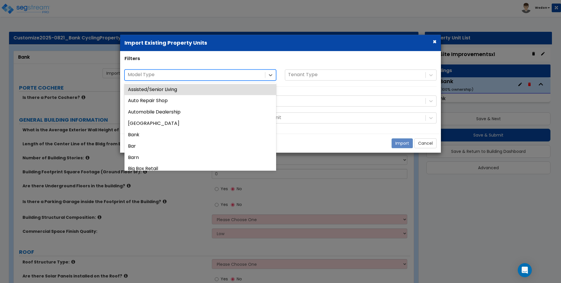
click at [195, 78] on div at bounding box center [195, 75] width 134 height 8
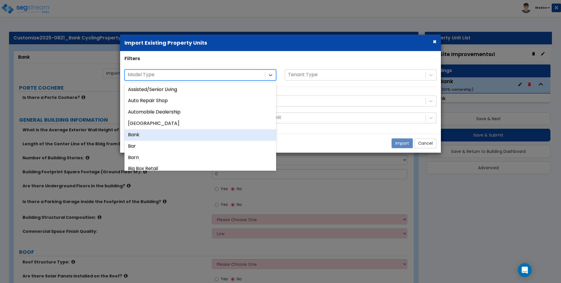
click at [182, 129] on div "Assisted/Senior Living Auto Repair Shop Automobile Dealership Auxiliary Buildin…" at bounding box center [200, 127] width 152 height 88
click at [180, 133] on div "Bank" at bounding box center [200, 134] width 152 height 11
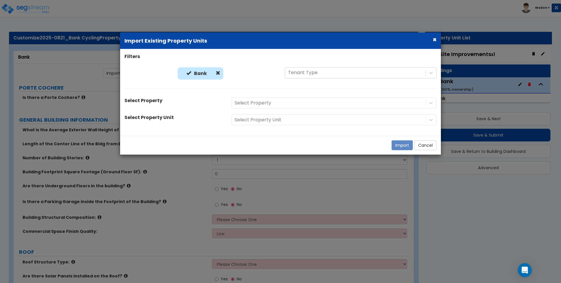
click at [273, 106] on div "Select Property" at bounding box center [334, 103] width 214 height 11
click at [339, 101] on div "Select Property" at bounding box center [334, 103] width 214 height 11
click at [377, 68] on div "Tenant Type" at bounding box center [361, 72] width 152 height 11
click at [304, 52] on div "Filters Bank Bank Tenant Type Select Property Select Property Select Property U…" at bounding box center [280, 92] width 321 height 87
click at [248, 84] on div "Bank Bank Tenant Type" at bounding box center [280, 80] width 321 height 27
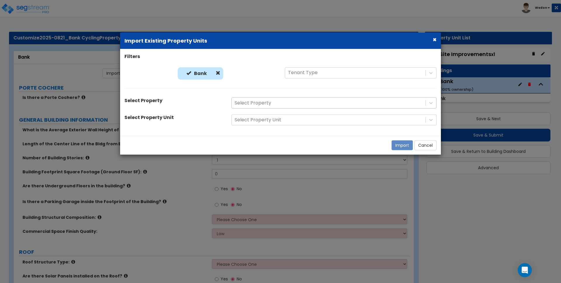
click at [258, 104] on div at bounding box center [328, 103] width 188 height 8
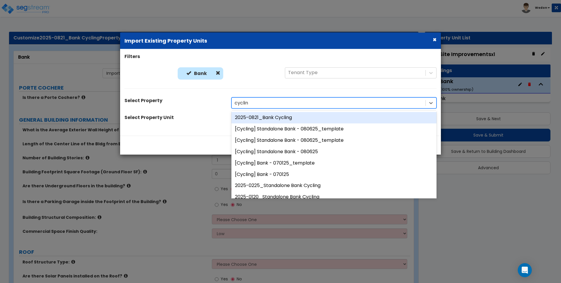
type input "cycling"
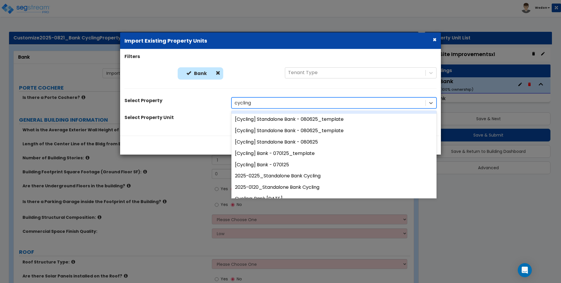
scroll to position [37, 0]
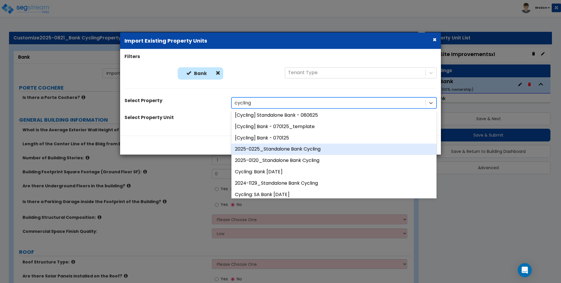
click at [292, 149] on div "2025-0225_Standalone Bank Cycling" at bounding box center [333, 149] width 205 height 11
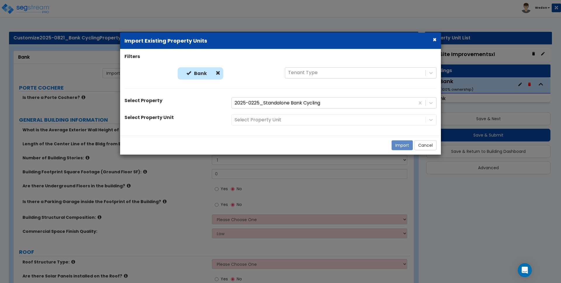
click at [304, 122] on div "Select Property Unit" at bounding box center [334, 119] width 214 height 11
click at [304, 121] on div "Select Property Unit" at bounding box center [334, 119] width 214 height 11
click at [430, 119] on div "Select Property Unit" at bounding box center [334, 119] width 214 height 11
click at [369, 114] on div "Select Property Unit" at bounding box center [334, 119] width 214 height 11
click at [336, 119] on div "Select Property Unit" at bounding box center [334, 119] width 214 height 11
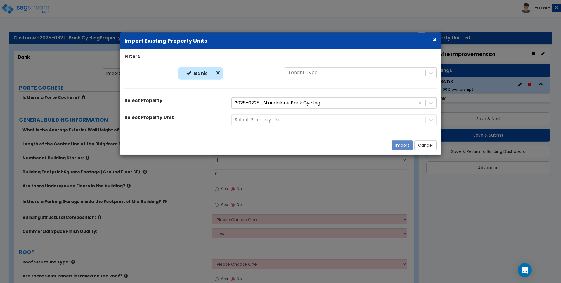
click at [205, 121] on div "Select Property Unit" at bounding box center [173, 118] width 107 height 8
click at [295, 121] on div "Select Property Unit" at bounding box center [334, 119] width 214 height 11
click at [325, 85] on div "Bank Bank Tenant Type" at bounding box center [280, 80] width 321 height 27
drag, startPoint x: 352, startPoint y: 38, endPoint x: 266, endPoint y: 59, distance: 89.0
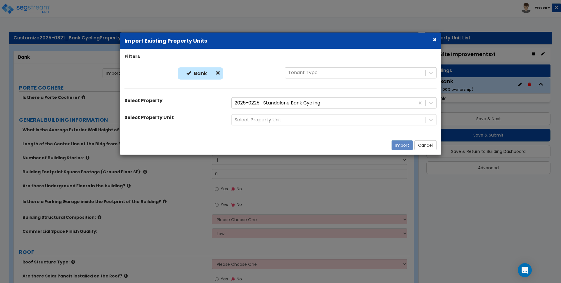
click at [336, 42] on div "× Import Existing Property Units" at bounding box center [280, 41] width 321 height 16
click at [392, 118] on div at bounding box center [328, 120] width 188 height 8
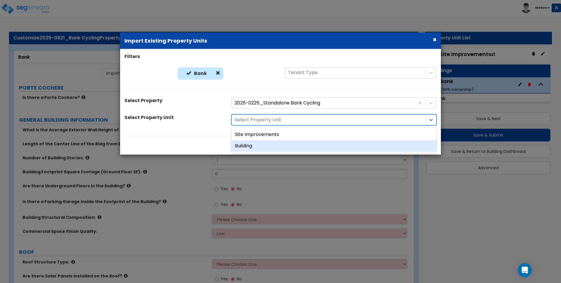
click at [258, 149] on div "Building" at bounding box center [333, 145] width 205 height 11
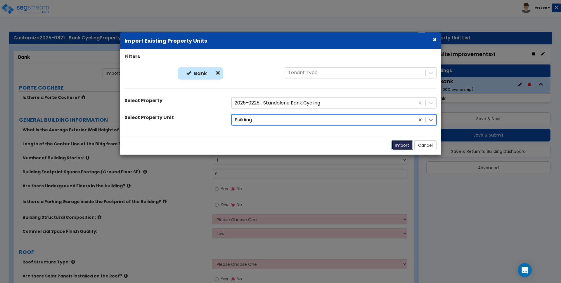
click at [405, 147] on button "Import" at bounding box center [401, 145] width 21 height 10
radio input "true"
type input "25"
type input "90"
select select "2"
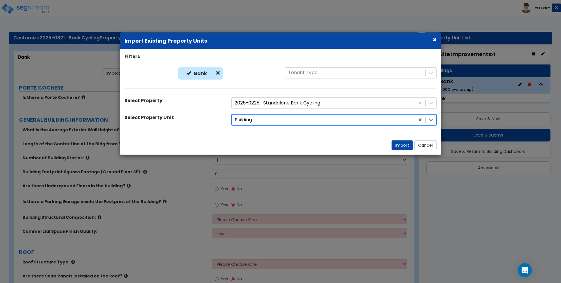
type input "9,000"
select select "6"
select select "1"
select select "3"
radio input "true"
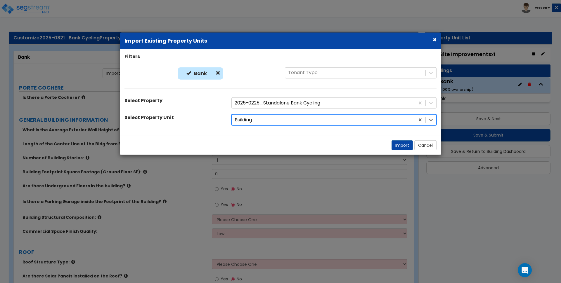
radio input "true"
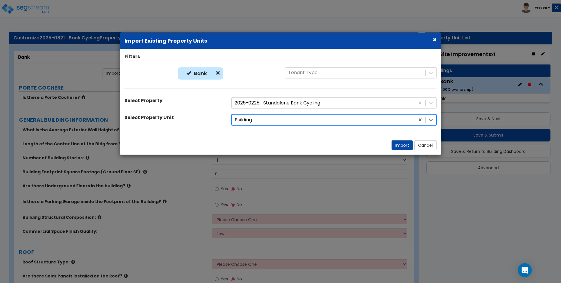
radio input "true"
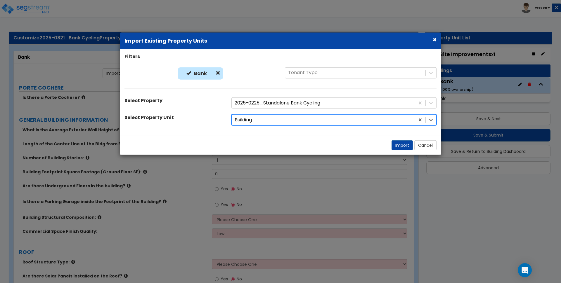
radio input "true"
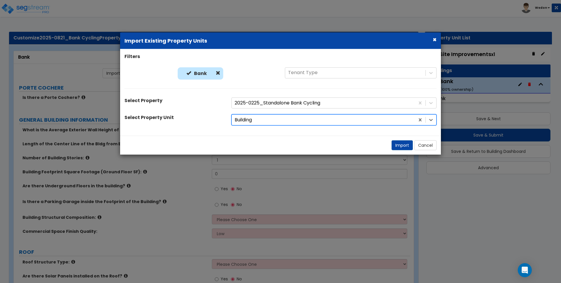
radio input "true"
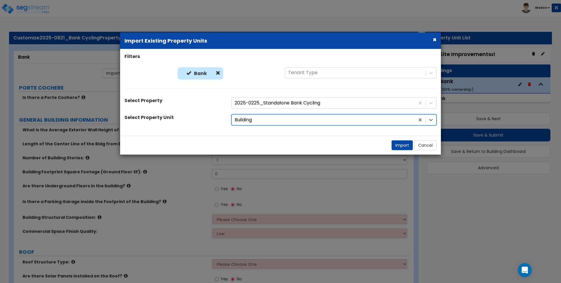
radio input "true"
select select "10"
type input "5"
radio input "true"
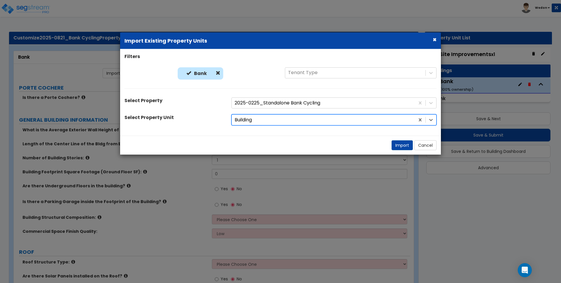
radio input "true"
select select "3"
radio input "true"
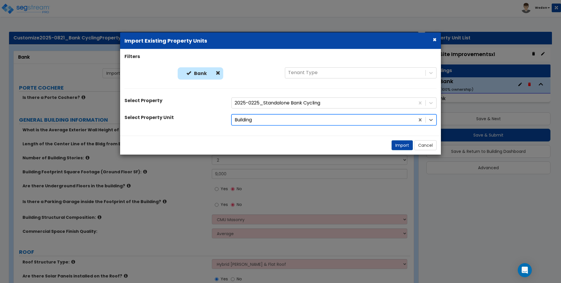
radio input "true"
select select "4"
radio input "true"
select select "3"
radio input "true"
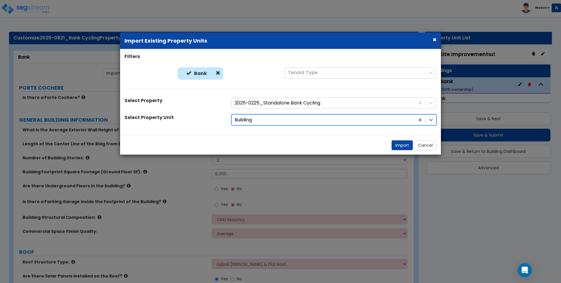
radio input "true"
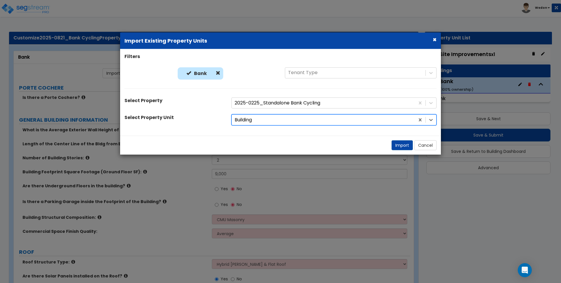
radio input "true"
select select "2"
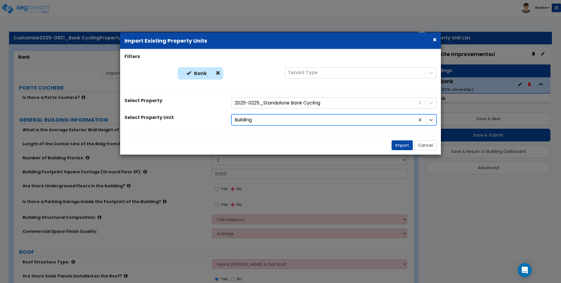
radio input "true"
select select "1"
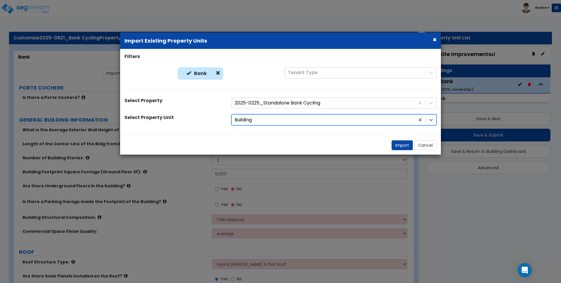
select select "4"
select select "1"
select select "2"
select select "1"
select select "2"
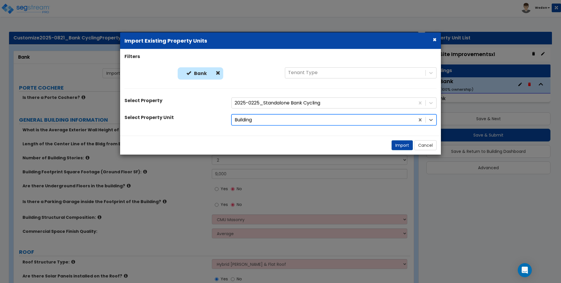
select select "2"
select select "3"
select select "4"
select select "10"
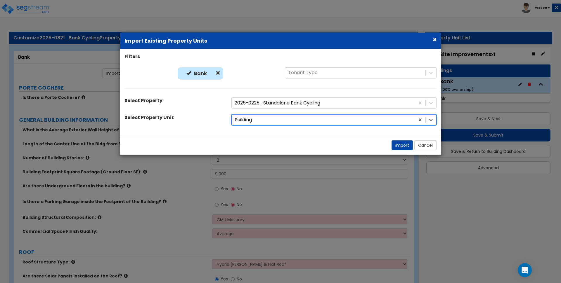
select select "8"
select select "1"
select select "2"
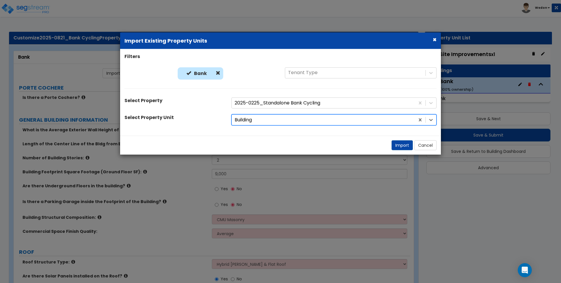
select select "1"
select select "2"
select select "3"
select select "2"
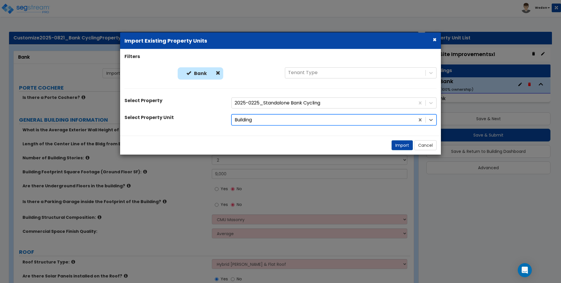
select select "2"
select select "4"
select select "1"
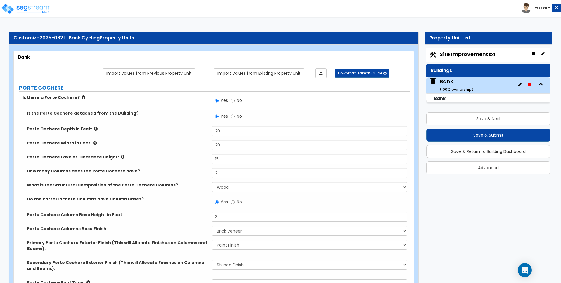
click at [186, 149] on div "Porte Cochere Width in Feet: 20" at bounding box center [212, 147] width 396 height 14
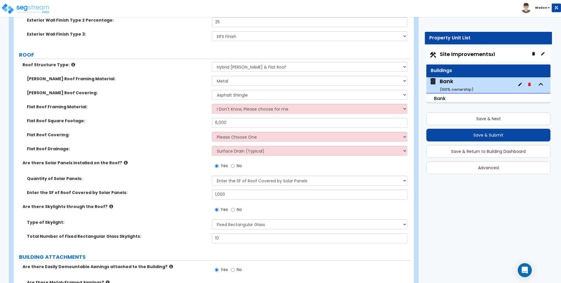
scroll to position [584, 0]
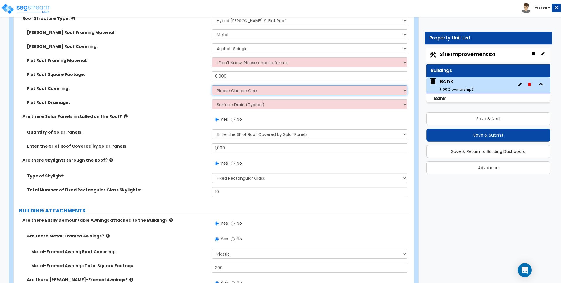
click at [324, 94] on select "Please Choose One Rolled Asphalt PVC Membrane Plastic (EPDM) Membrane Asphalt F…" at bounding box center [309, 91] width 195 height 10
click at [212, 86] on select "Please Choose One Rolled Asphalt PVC Membrane Plastic (EPDM) Membrane Asphalt F…" at bounding box center [309, 91] width 195 height 10
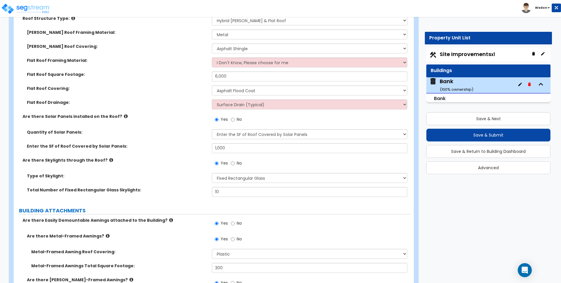
click at [166, 101] on label "Flat Roof Drainage:" at bounding box center [117, 103] width 180 height 6
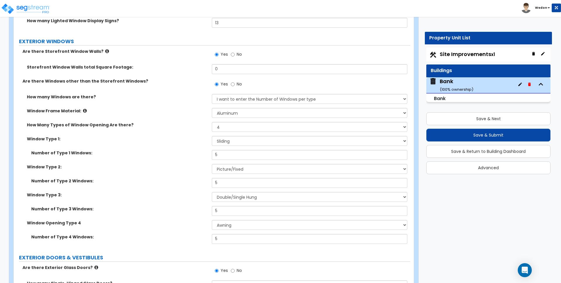
scroll to position [1168, 0]
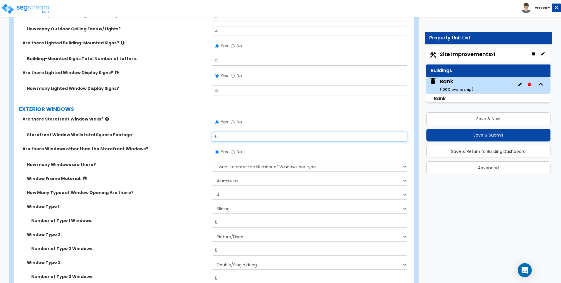
click at [226, 136] on input "0" at bounding box center [309, 137] width 195 height 10
click at [191, 153] on div "Are there Windows other than the Storefront Windows? Yes No" at bounding box center [212, 154] width 396 height 16
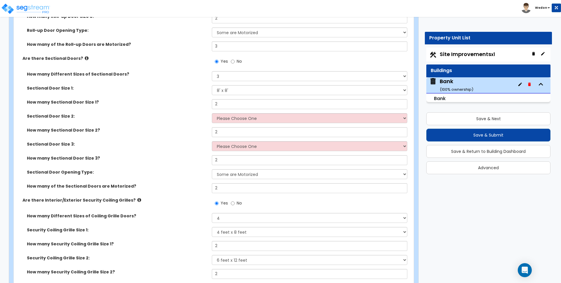
scroll to position [1789, 0]
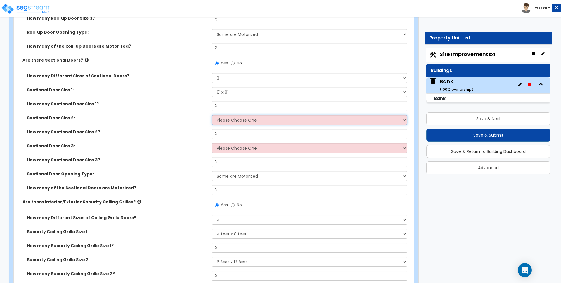
click at [267, 121] on select "Please Choose One 8' x 8' 10' x 10' 12' x 12' 20' x 14'" at bounding box center [309, 120] width 195 height 10
click at [212, 115] on select "Please Choose One 8' x 8' 10' x 10' 12' x 12' 20' x 14'" at bounding box center [309, 120] width 195 height 10
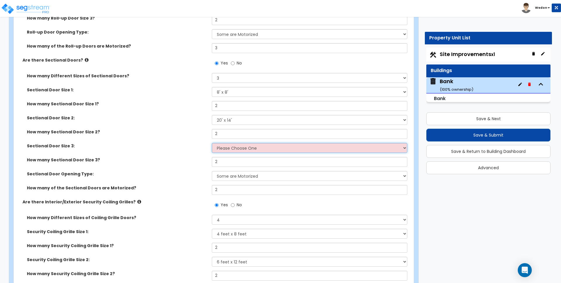
click at [244, 152] on select "Please Choose One 8' x 8' 10' x 10' 12' x 12' 20' x 14'" at bounding box center [309, 148] width 195 height 10
click at [212, 143] on select "Please Choose One 8' x 8' 10' x 10' 12' x 12' 20' x 14'" at bounding box center [309, 148] width 195 height 10
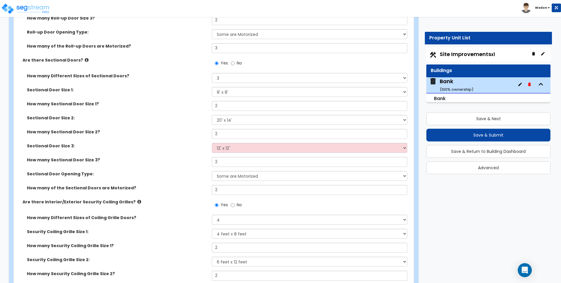
click at [169, 166] on div "How many Sectional Door Size 3? 2" at bounding box center [212, 164] width 396 height 14
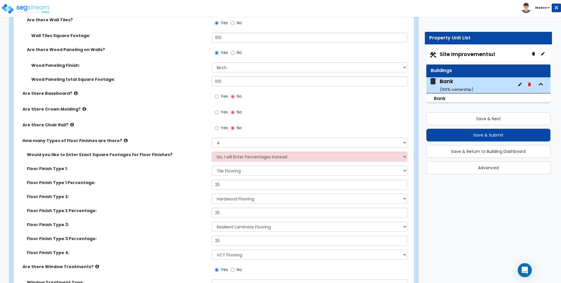
scroll to position [3066, 0]
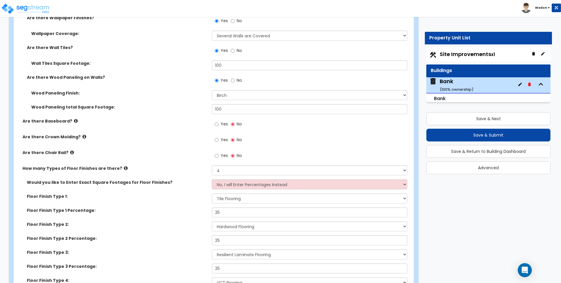
click at [221, 121] on span "Yes" at bounding box center [223, 124] width 7 height 6
click at [218, 121] on input "Yes" at bounding box center [217, 124] width 4 height 6
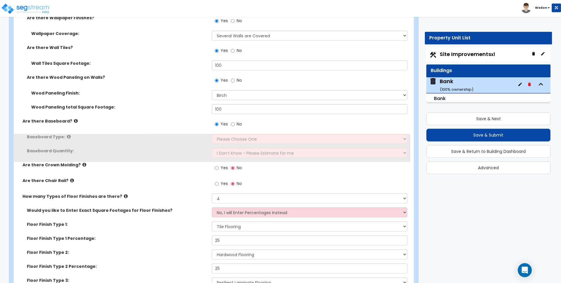
click at [219, 164] on label "Yes" at bounding box center [221, 169] width 13 height 10
click at [218, 165] on input "Yes" at bounding box center [217, 168] width 4 height 6
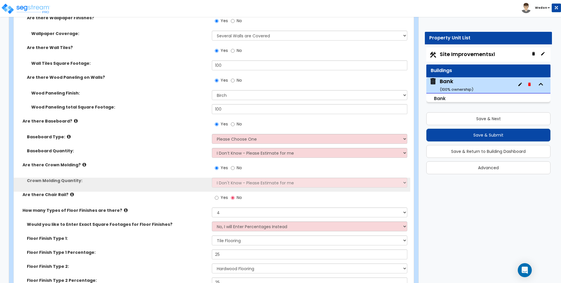
click at [223, 195] on span "Yes" at bounding box center [223, 198] width 7 height 6
click at [218, 195] on input "Yes" at bounding box center [217, 198] width 4 height 6
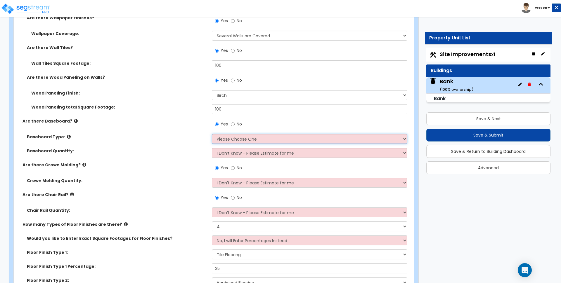
click at [256, 134] on select "Please Choose One Wood Vinyl Carpet Tile" at bounding box center [309, 139] width 195 height 10
click at [212, 134] on select "Please Choose One Wood Vinyl Carpet Tile" at bounding box center [309, 139] width 195 height 10
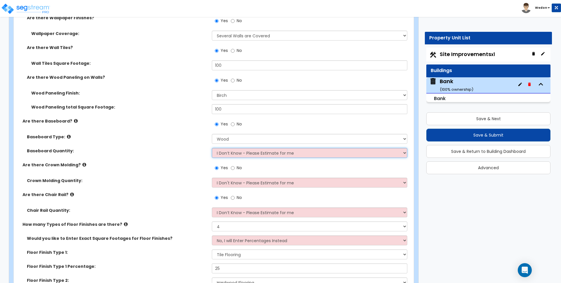
click at [247, 151] on select "I Don’t Know - Please Estimate for me I want to Enter the Linear Footage" at bounding box center [309, 153] width 195 height 10
click at [149, 153] on div "Baseboard Quantity: I Don’t Know - Please Estimate for me I want to Enter the L…" at bounding box center [212, 155] width 396 height 14
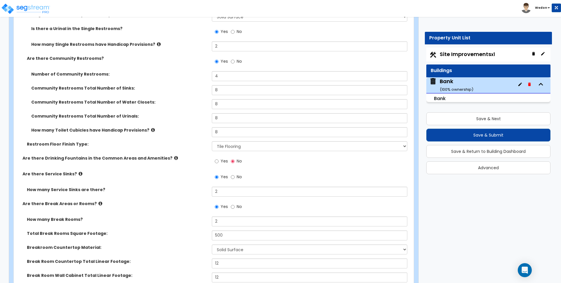
scroll to position [4015, 0]
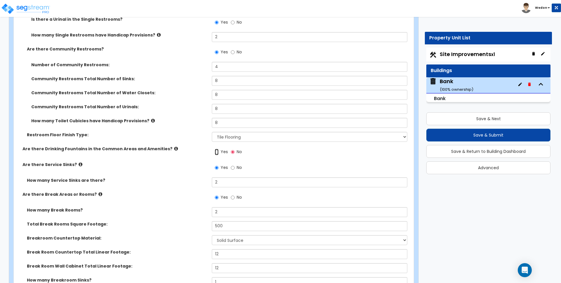
click at [218, 149] on input "Yes" at bounding box center [217, 152] width 4 height 6
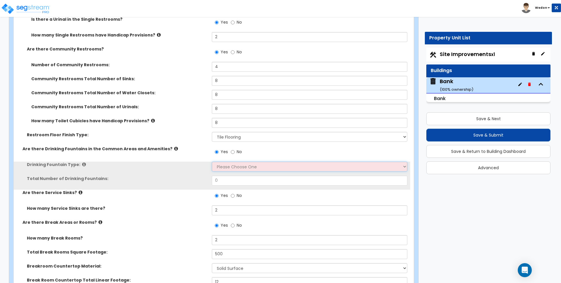
click at [253, 162] on select "Please Choose One Wall-mounted Floor-mounted" at bounding box center [309, 167] width 195 height 10
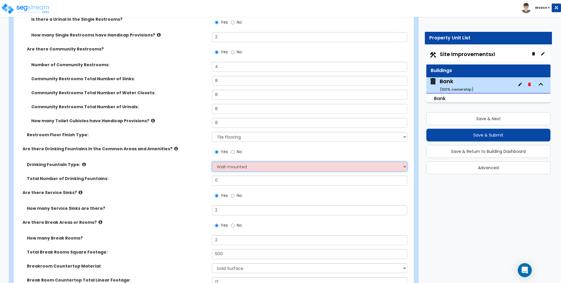
click at [212, 162] on select "Please Choose One Wall-mounted Floor-mounted" at bounding box center [309, 167] width 195 height 10
click at [230, 176] on input "0" at bounding box center [309, 181] width 195 height 10
click at [160, 166] on div "Drinking Fountain Type: Please Choose One Wall-mounted Floor-mounted" at bounding box center [212, 169] width 396 height 14
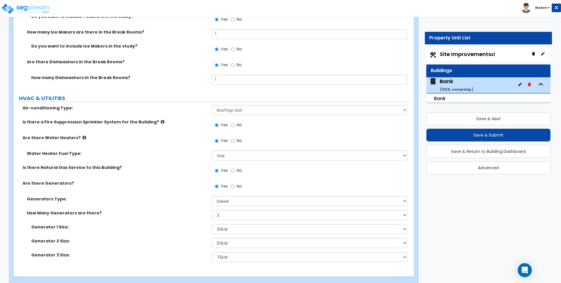
scroll to position [4457, 0]
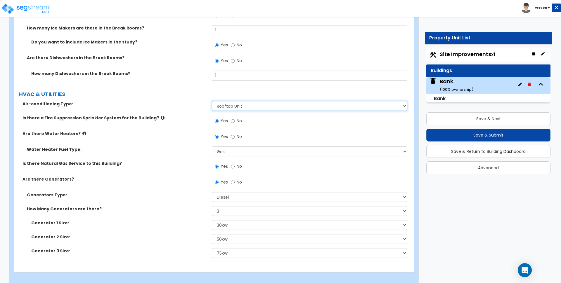
click at [259, 102] on select "None Split System - Heat Pump Rooftop Unit" at bounding box center [309, 106] width 195 height 10
click at [212, 101] on select "None Split System - Heat Pump Rooftop Unit" at bounding box center [309, 106] width 195 height 10
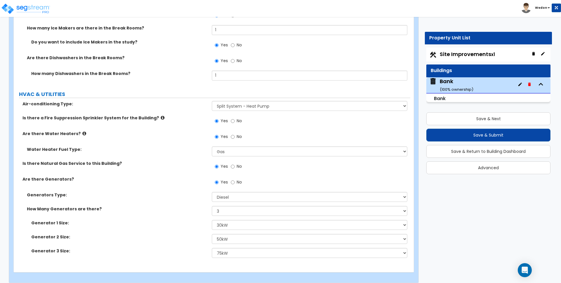
click at [336, 115] on div "Yes No" at bounding box center [311, 123] width 198 height 16
click at [493, 118] on button "Save & Next" at bounding box center [488, 118] width 124 height 13
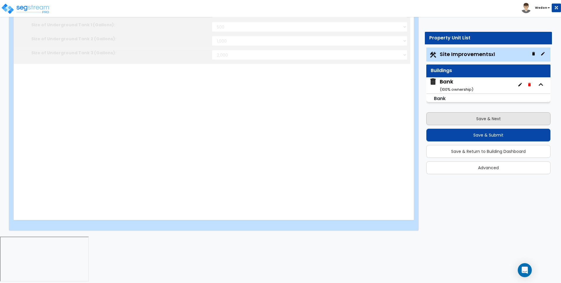
scroll to position [0, 0]
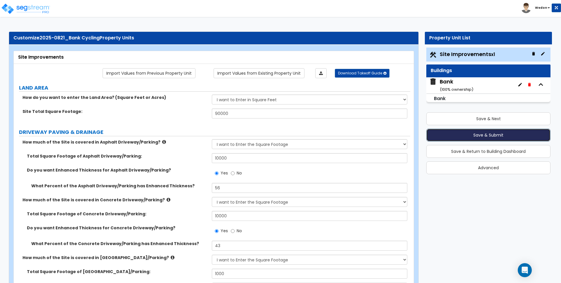
click at [473, 133] on button "Save & Submit" at bounding box center [488, 135] width 124 height 13
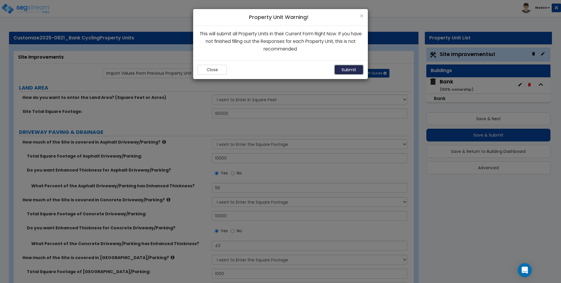
click at [338, 69] on button "Submit" at bounding box center [348, 70] width 29 height 10
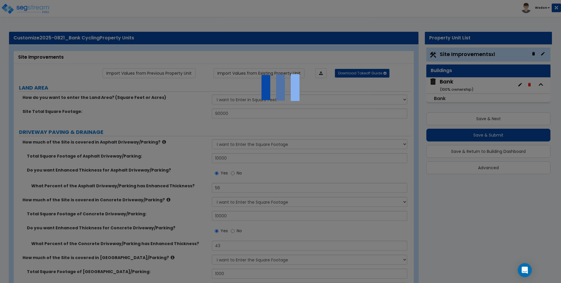
click at [143, 100] on div at bounding box center [280, 141] width 561 height 283
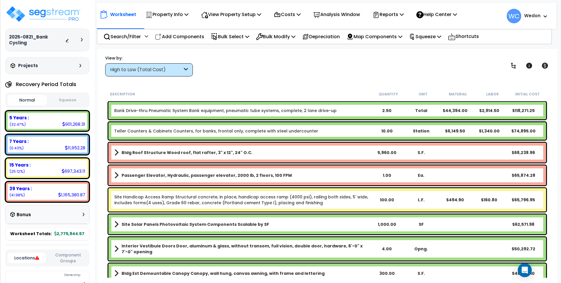
click at [273, 86] on div "Worksheet Property Info Property Setup Add Property Unit Template property Clon…" at bounding box center [327, 190] width 460 height 283
click at [133, 34] on p "Search/Filter" at bounding box center [121, 37] width 37 height 8
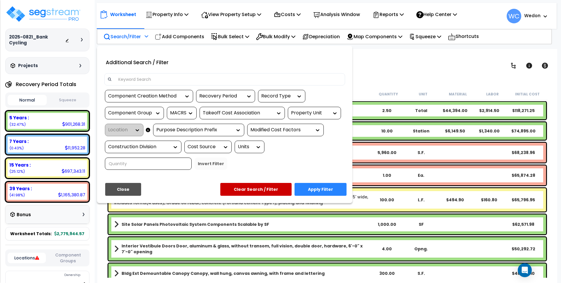
click at [143, 78] on input at bounding box center [228, 79] width 227 height 9
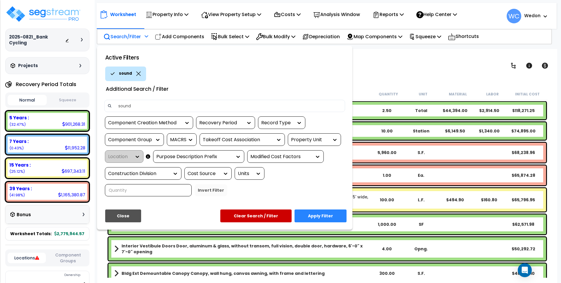
type input "sound"
click at [327, 215] on button "Apply Filter" at bounding box center [320, 216] width 52 height 13
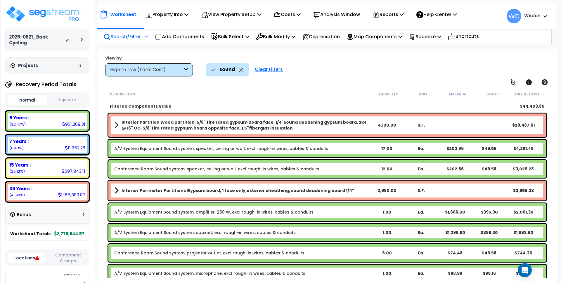
click at [131, 72] on div "High to Low (Total Cost)" at bounding box center [146, 70] width 72 height 7
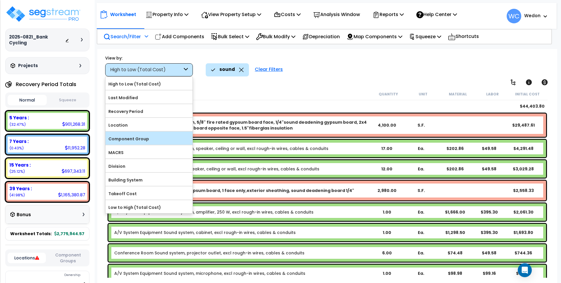
click at [126, 139] on label "Component Group" at bounding box center [148, 139] width 87 height 9
click at [0, 0] on input "Component Group" at bounding box center [0, 0] width 0 height 0
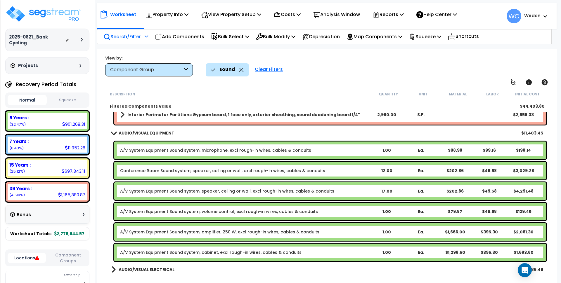
scroll to position [62, 0]
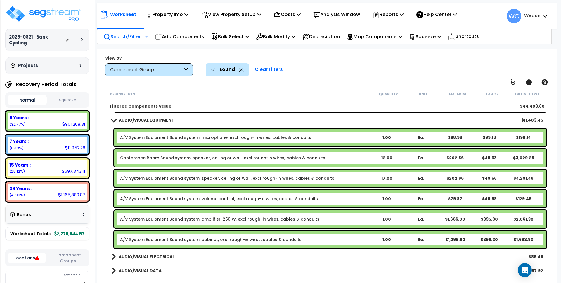
click at [152, 248] on div "A/V System Equipment Sound system, cabinet, excl rough-in wires, cables & condu…" at bounding box center [330, 240] width 432 height 18
click at [163, 257] on b "AUDIO/VISUAL ELECTRICAL" at bounding box center [147, 257] width 56 height 6
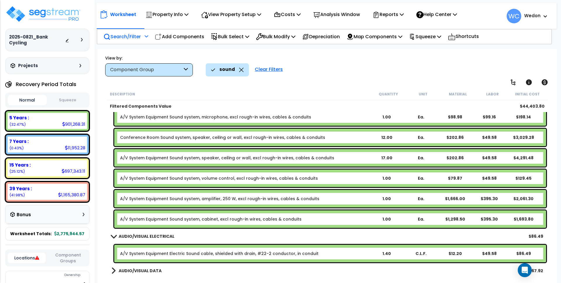
scroll to position [26, 0]
